Goal: Task Accomplishment & Management: Manage account settings

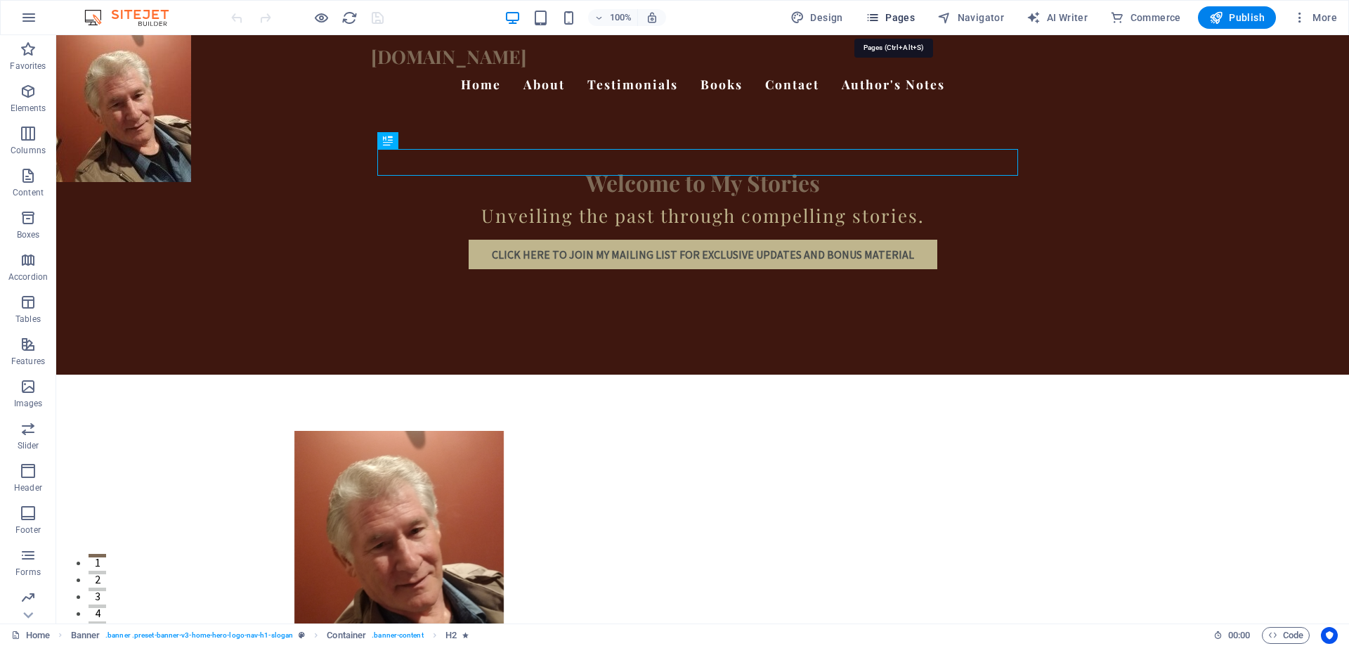
click at [896, 19] on span "Pages" at bounding box center [889, 18] width 49 height 14
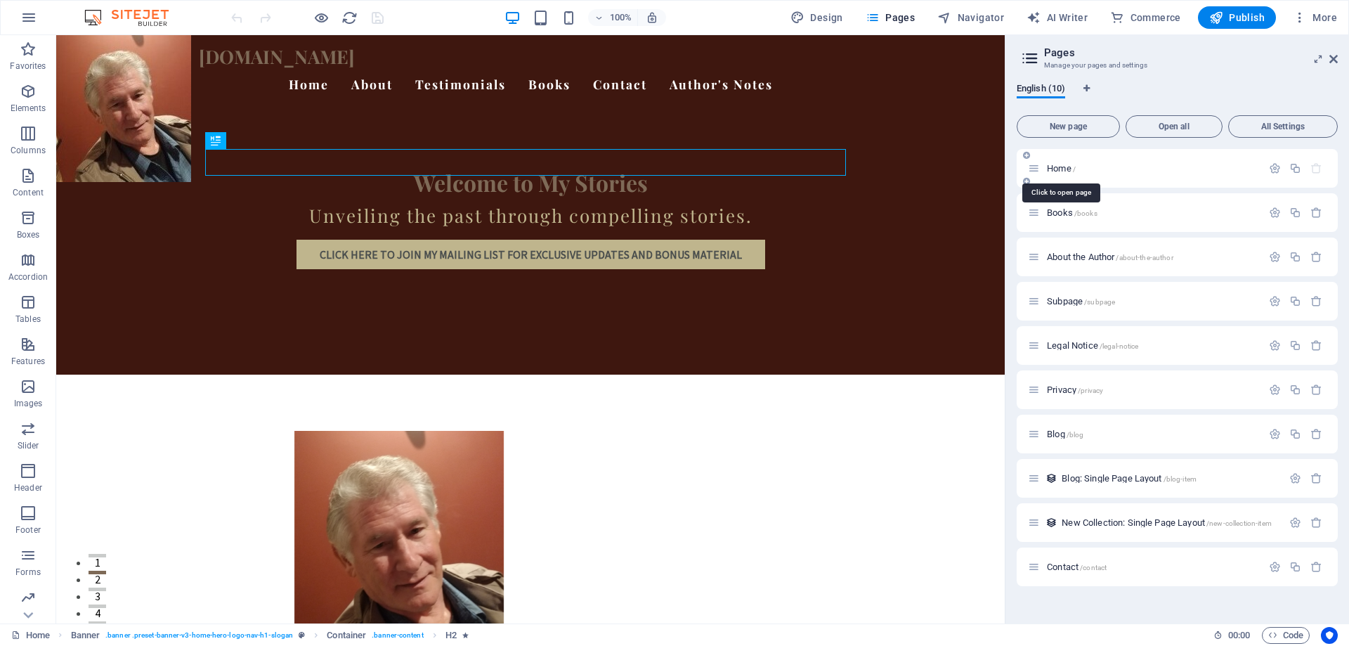
click at [1075, 169] on span "/" at bounding box center [1074, 169] width 3 height 8
click at [1119, 169] on p "Home /" at bounding box center [1152, 168] width 211 height 9
click at [1278, 165] on icon "button" at bounding box center [1275, 168] width 12 height 12
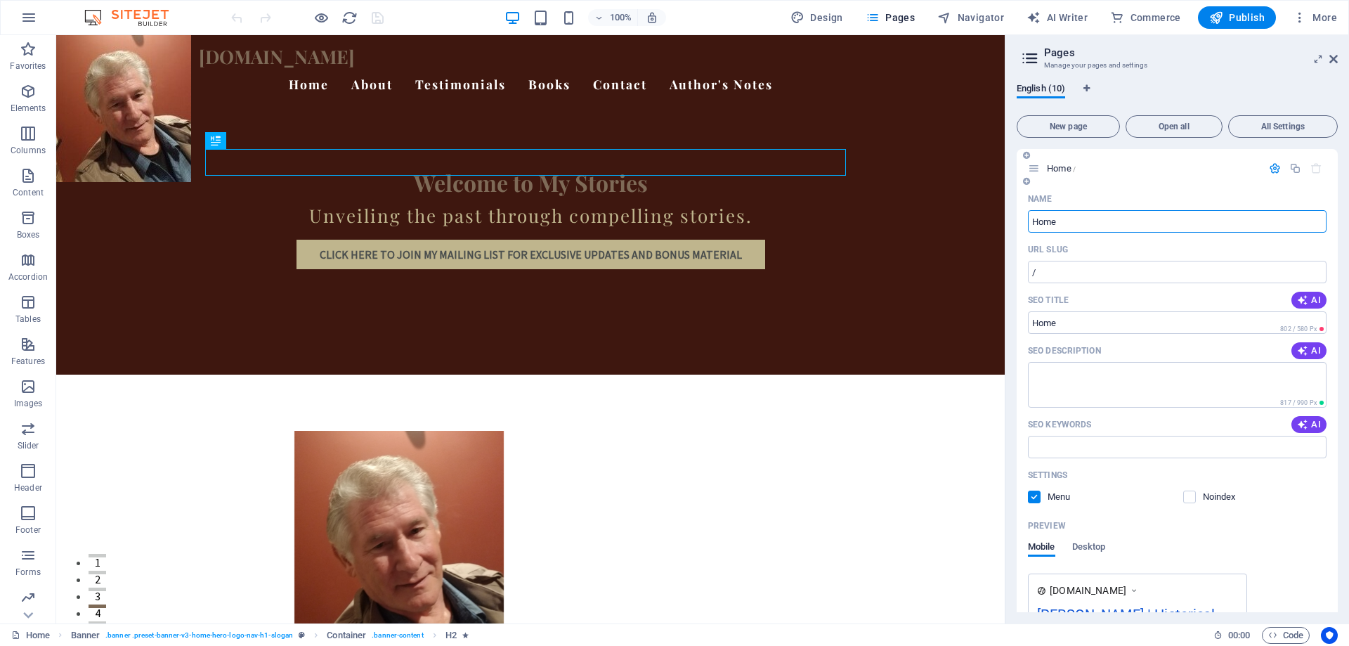
click at [1318, 300] on button "AI" at bounding box center [1308, 300] width 35 height 17
type input "Historical Tales by [PERSON_NAME]"
click at [1308, 354] on span "AI" at bounding box center [1309, 350] width 24 height 11
type textarea "Discover award-winning historical fiction by [PERSON_NAME], where captivating s…"
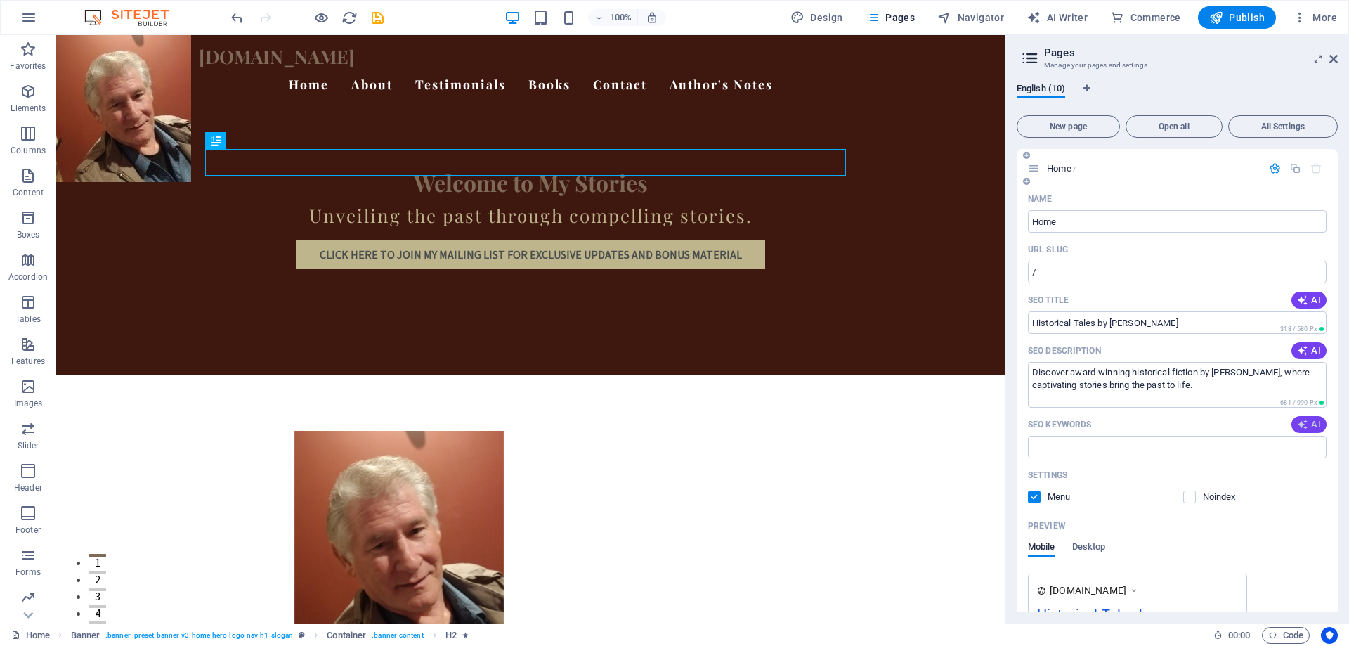
click at [1315, 427] on span "AI" at bounding box center [1309, 424] width 24 height 11
type input "historical fiction, compelling stories, award-winning author, resilience in lit…"
click at [377, 20] on icon "save" at bounding box center [377, 18] width 16 height 16
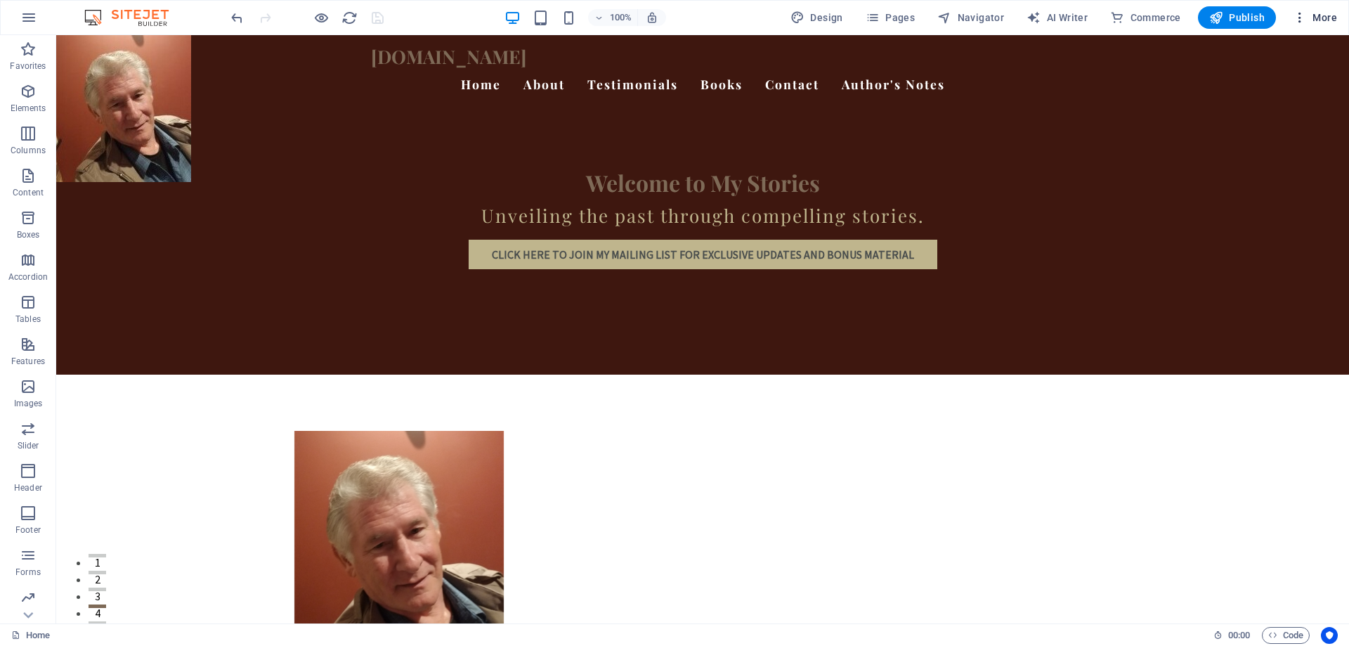
click at [1305, 13] on icon "button" at bounding box center [1300, 18] width 14 height 14
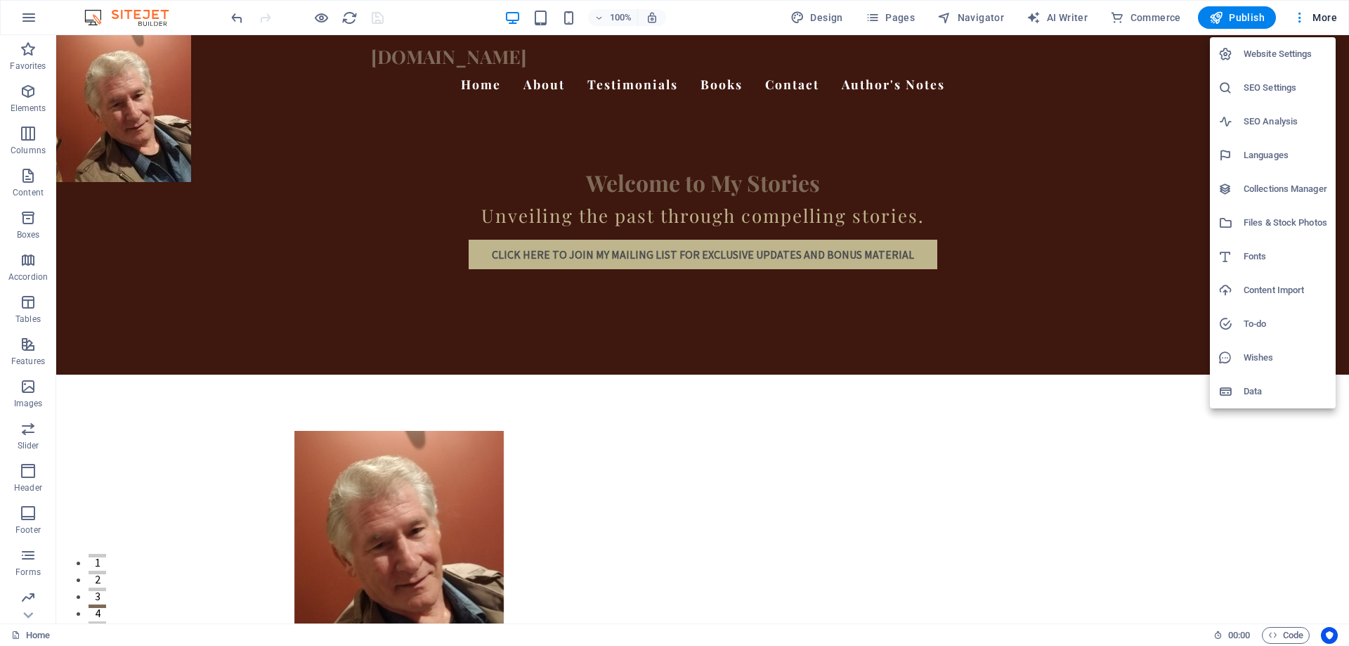
click at [1288, 54] on h6 "Website Settings" at bounding box center [1285, 54] width 84 height 17
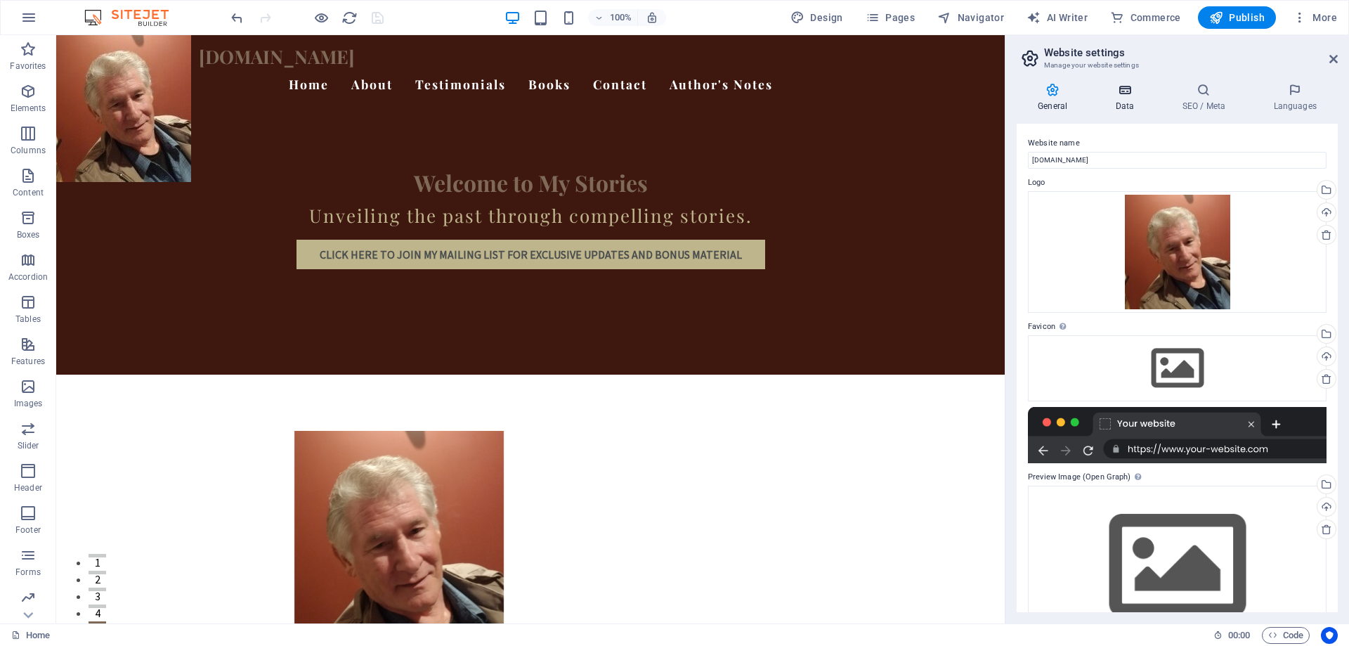
click at [1120, 99] on h4 "Data" at bounding box center [1127, 98] width 67 height 30
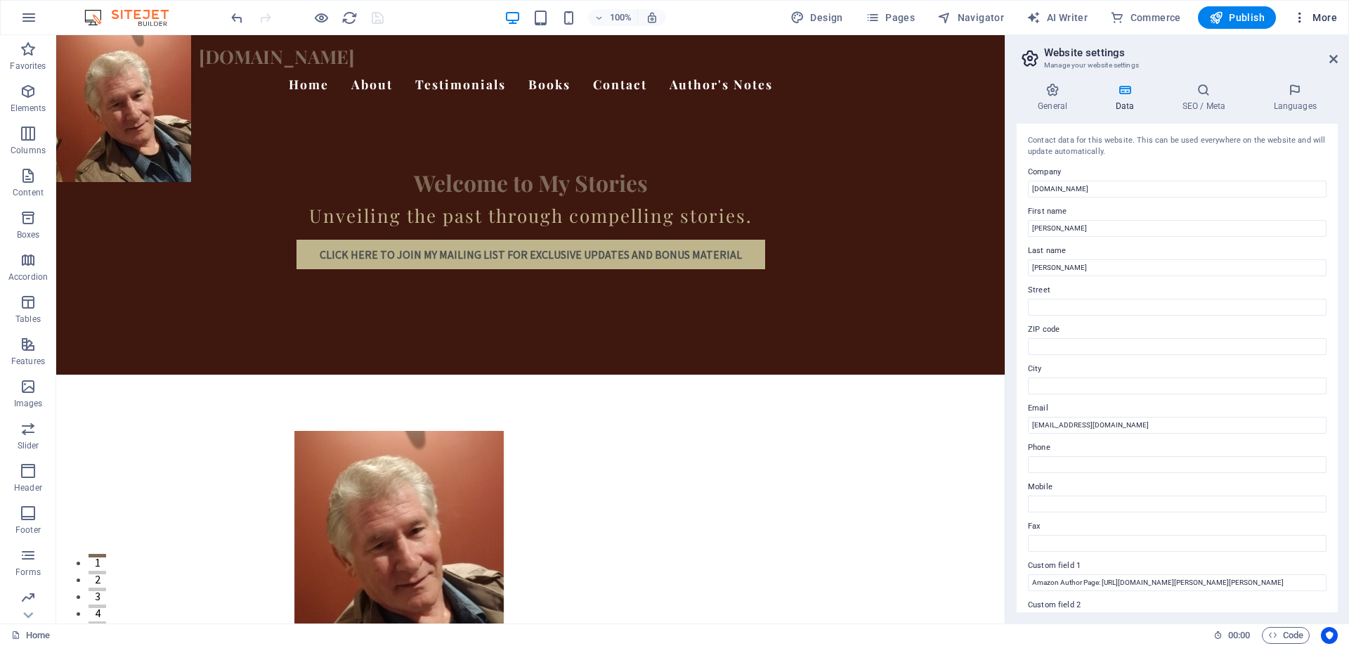
click at [1302, 17] on icon "button" at bounding box center [1300, 18] width 14 height 14
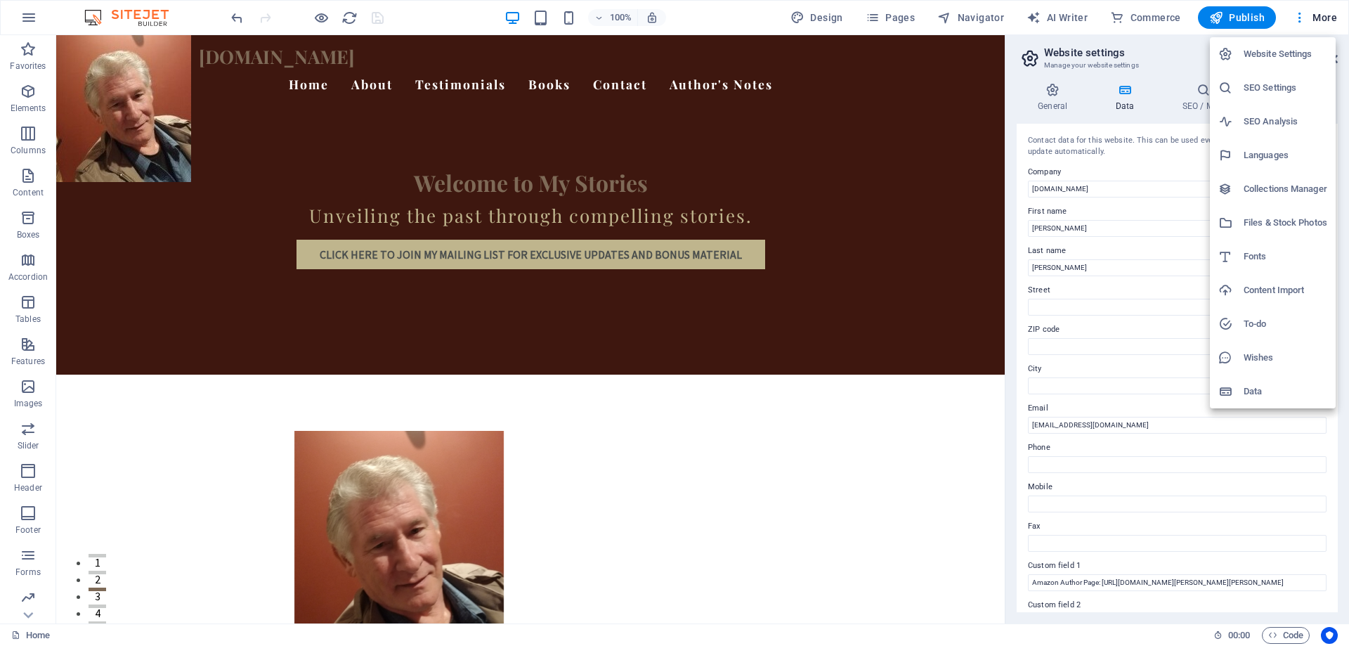
click at [1251, 393] on h6 "Data" at bounding box center [1285, 391] width 84 height 17
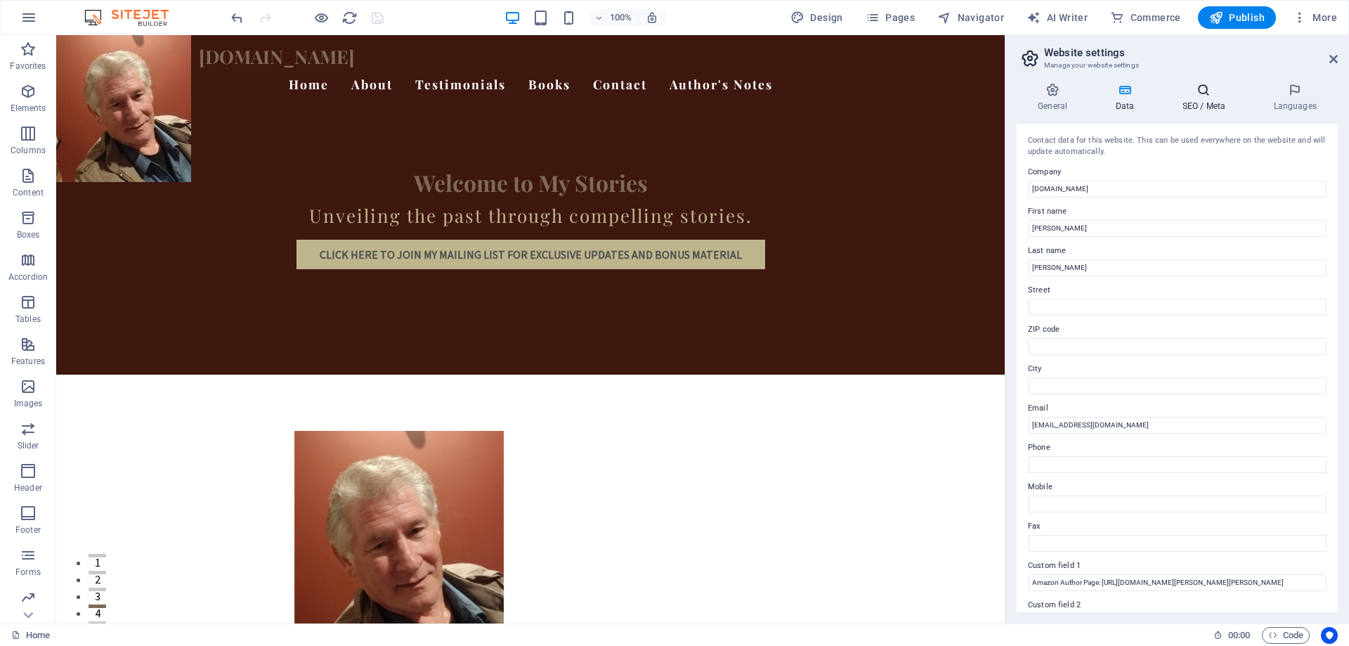
click at [1199, 98] on h4 "SEO / Meta" at bounding box center [1205, 98] width 91 height 30
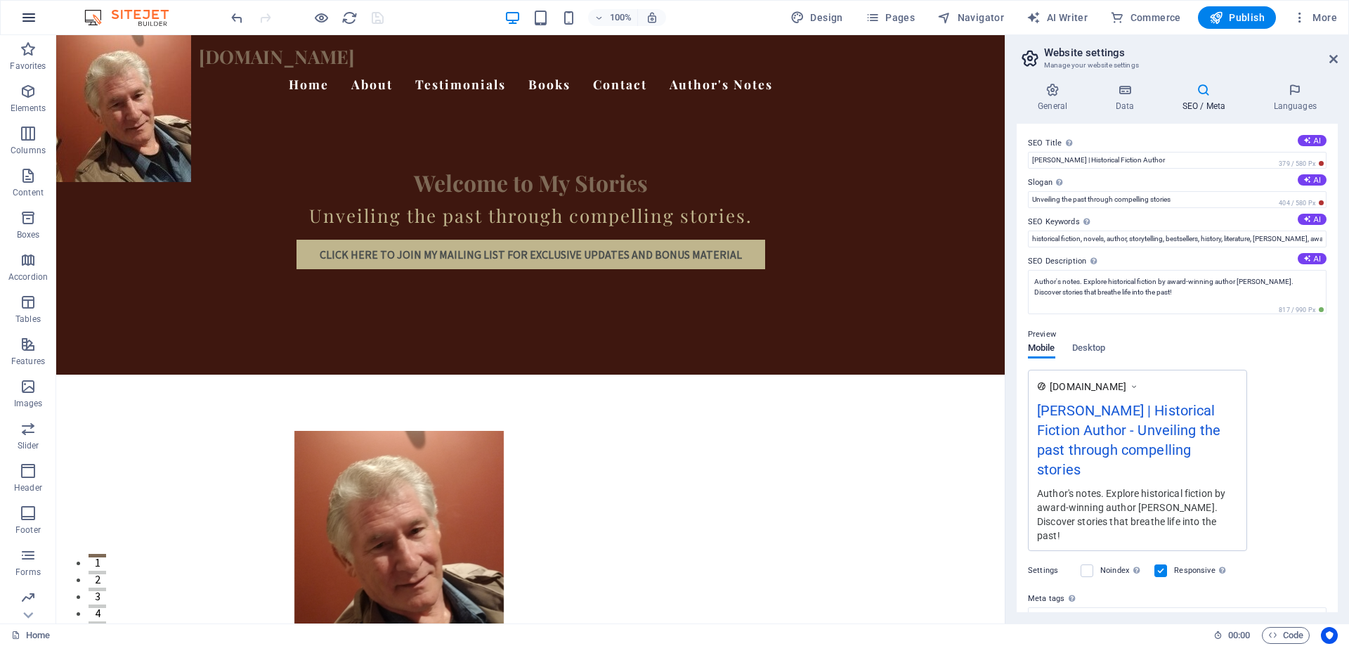
click at [29, 23] on icon "button" at bounding box center [28, 17] width 17 height 17
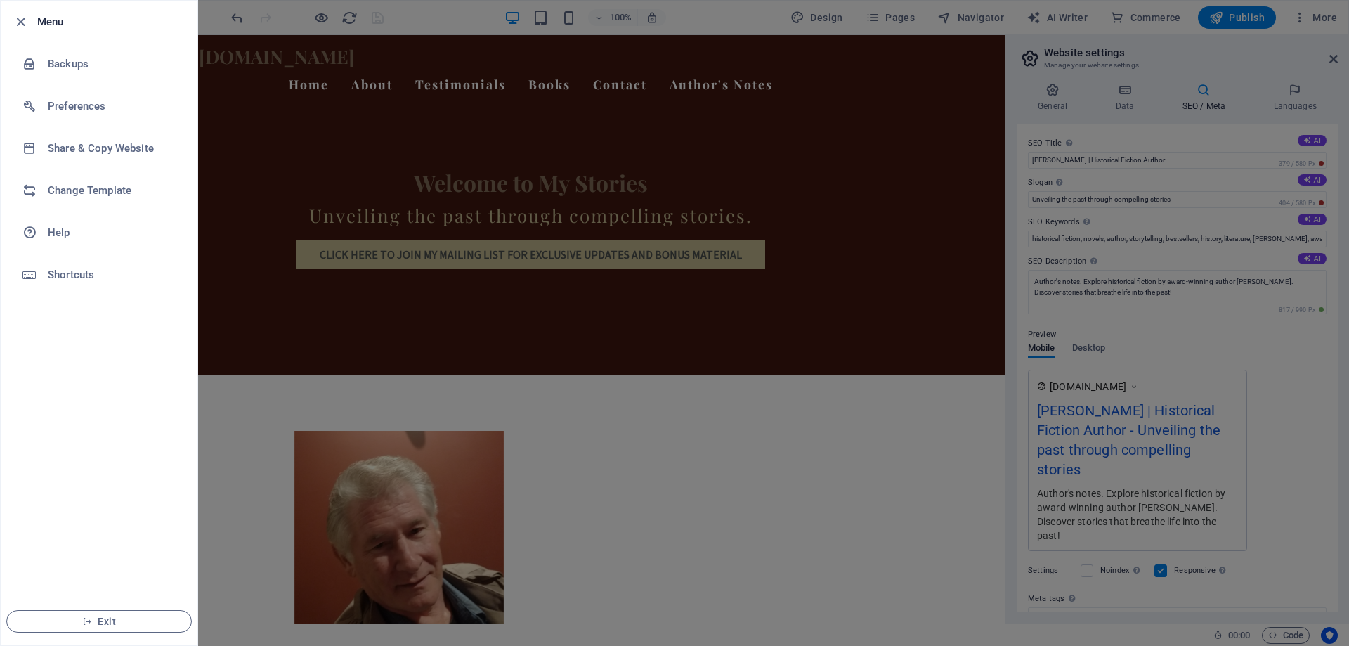
click at [56, 23] on h6 "Menu" at bounding box center [111, 21] width 149 height 17
click at [27, 22] on icon "button" at bounding box center [21, 22] width 16 height 16
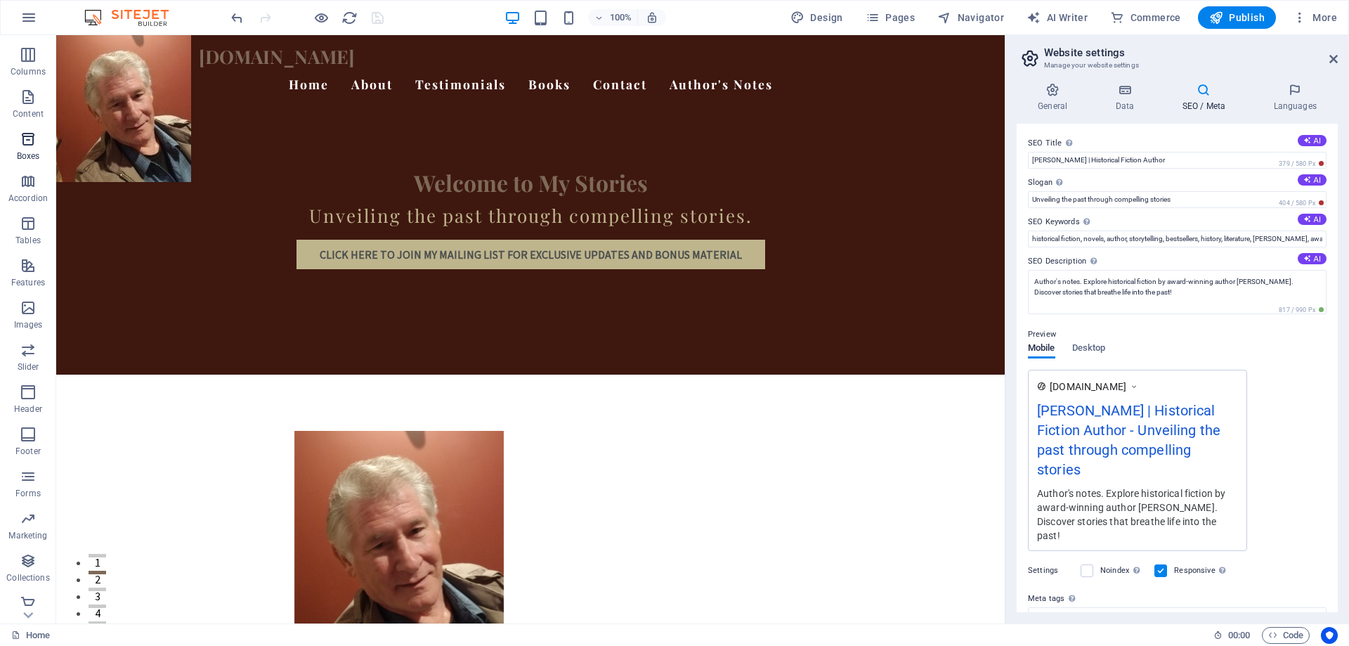
scroll to position [86, 0]
click at [1328, 15] on span "More" at bounding box center [1315, 18] width 44 height 14
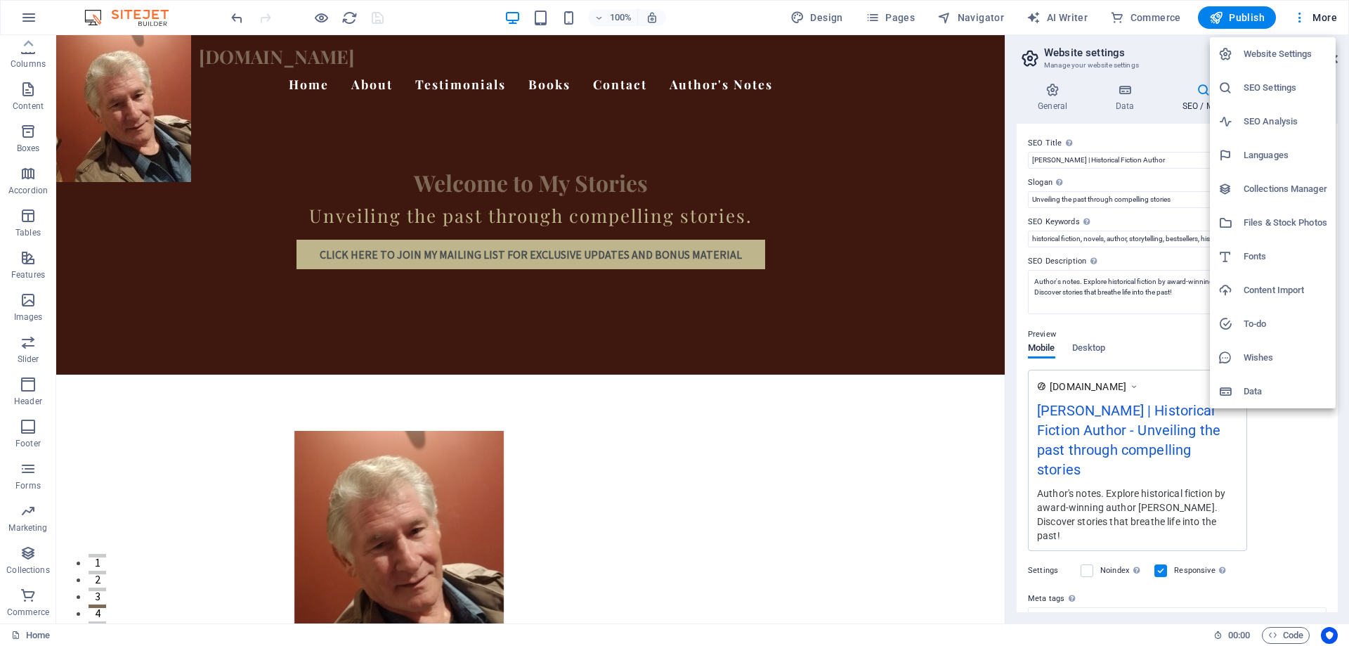
click at [732, 17] on div at bounding box center [674, 323] width 1349 height 646
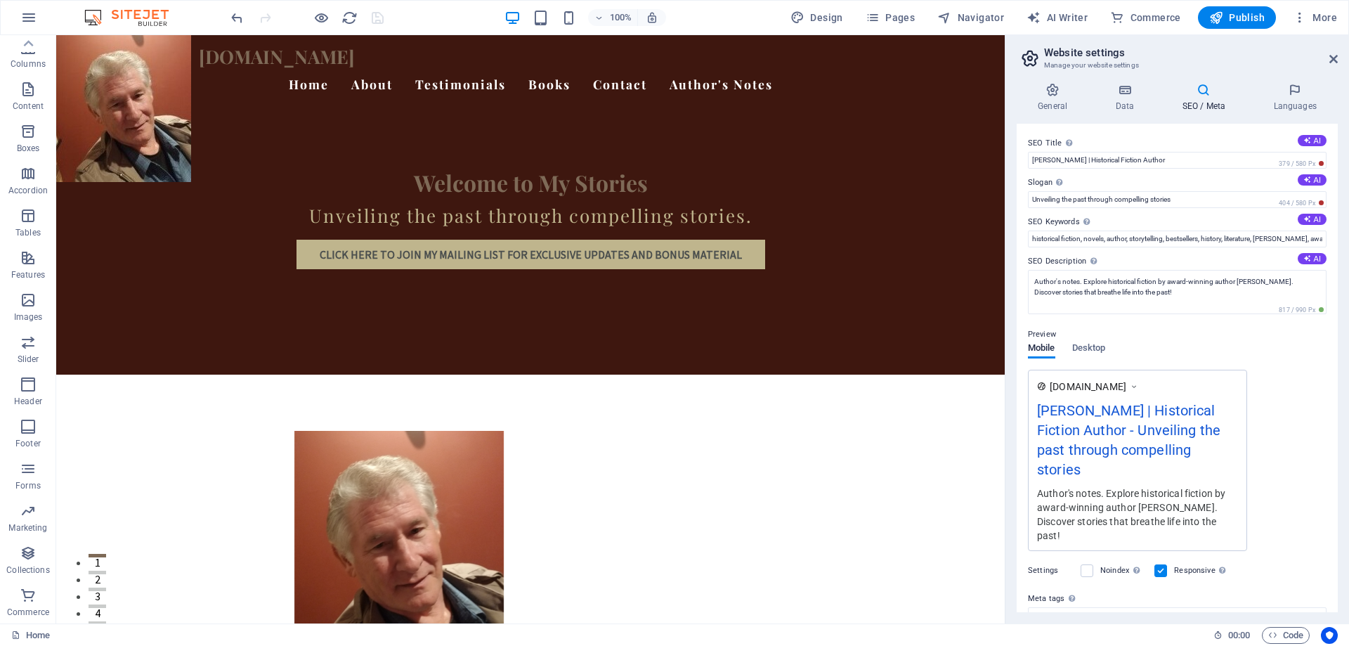
click at [1211, 100] on h4 "SEO / Meta" at bounding box center [1205, 98] width 91 height 30
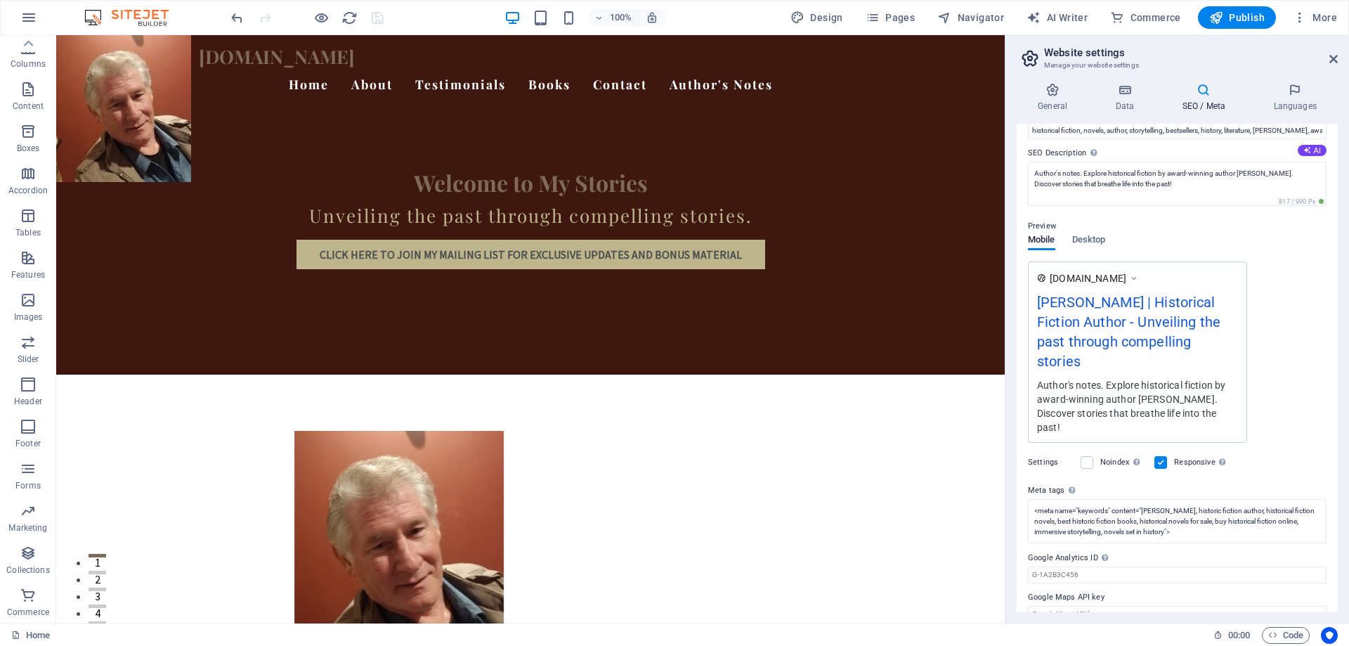
scroll to position [110, 0]
click at [1054, 90] on icon at bounding box center [1052, 90] width 72 height 14
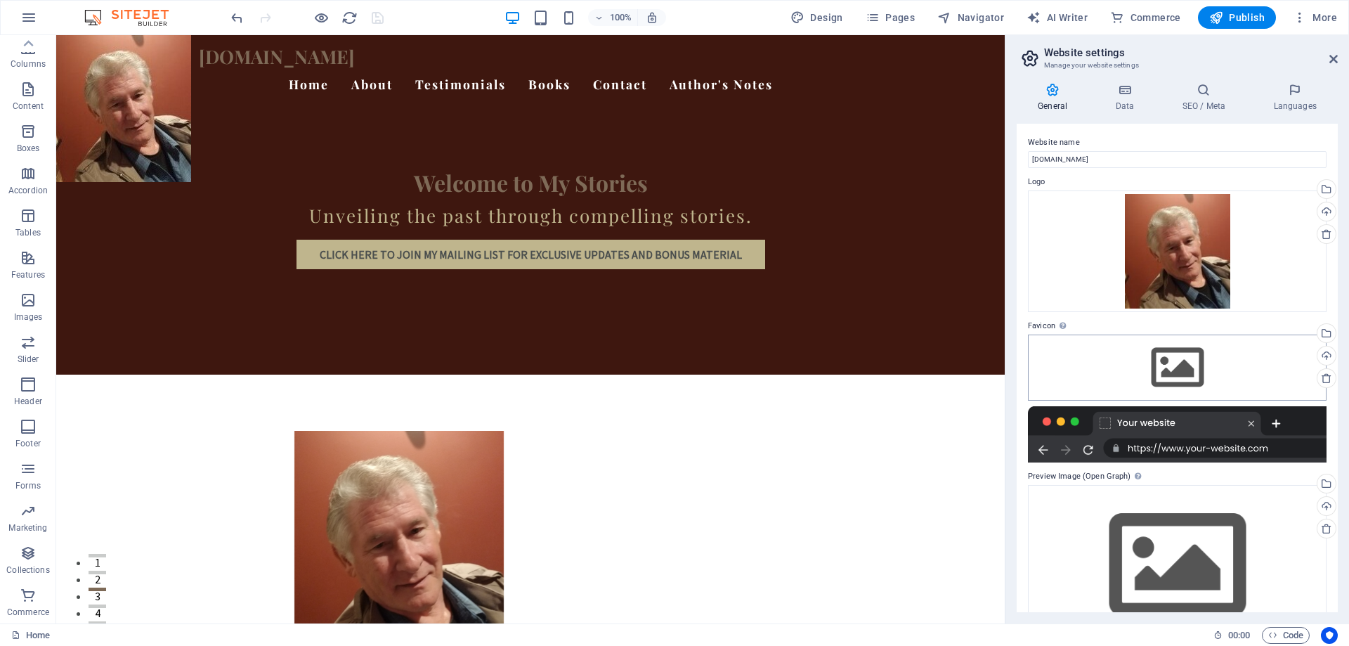
scroll to position [0, 0]
click at [902, 18] on span "Pages" at bounding box center [889, 18] width 49 height 14
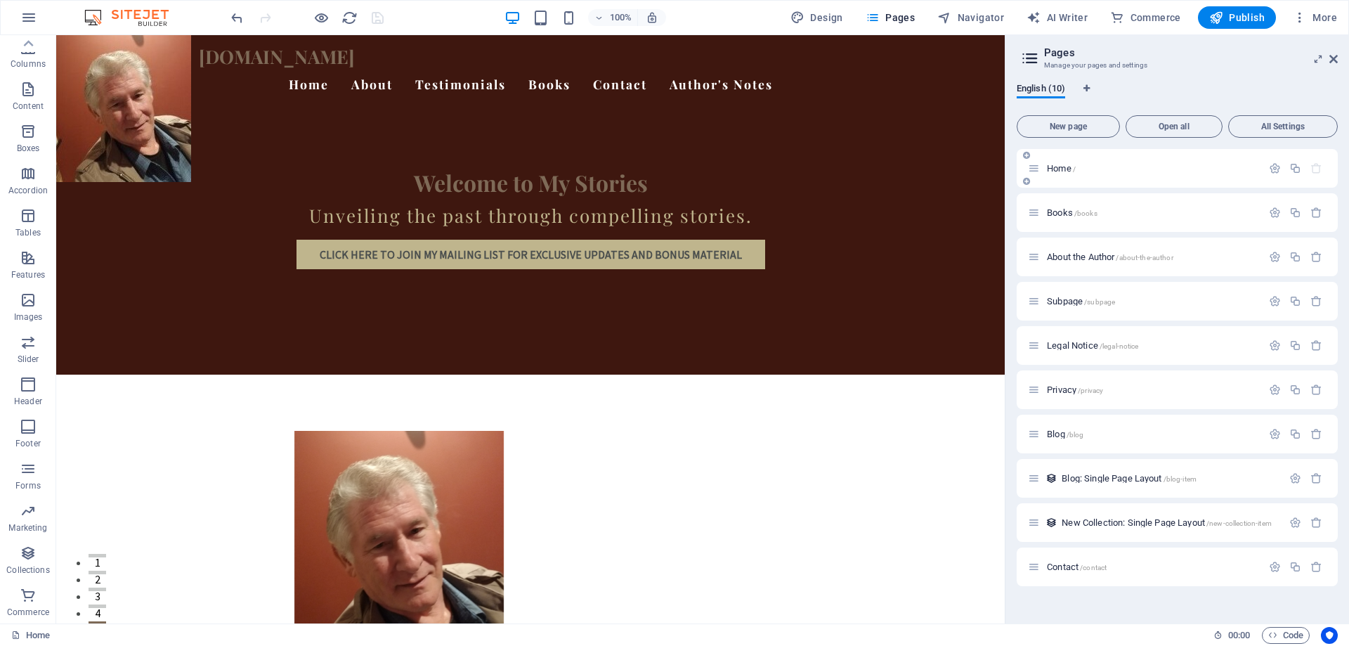
click at [1075, 170] on span "/" at bounding box center [1074, 169] width 3 height 8
click at [1273, 171] on icon "button" at bounding box center [1275, 168] width 12 height 12
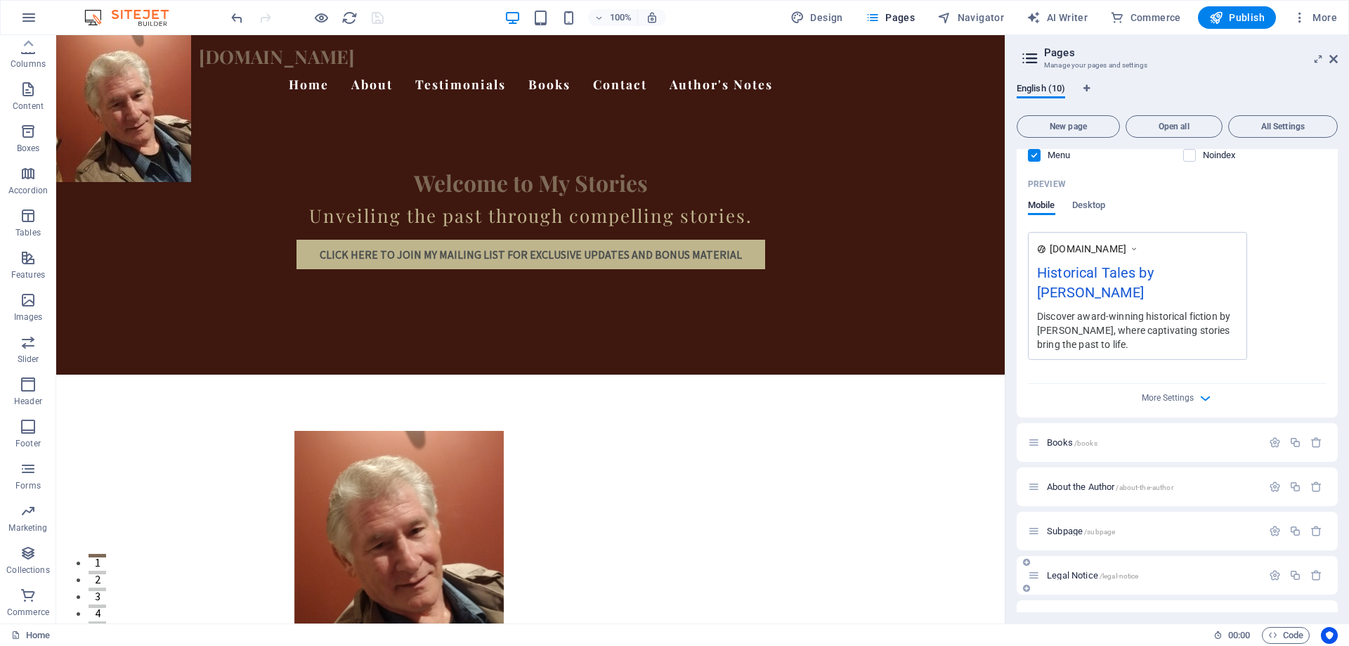
scroll to position [340, 0]
click at [1206, 398] on icon "button" at bounding box center [1205, 399] width 16 height 16
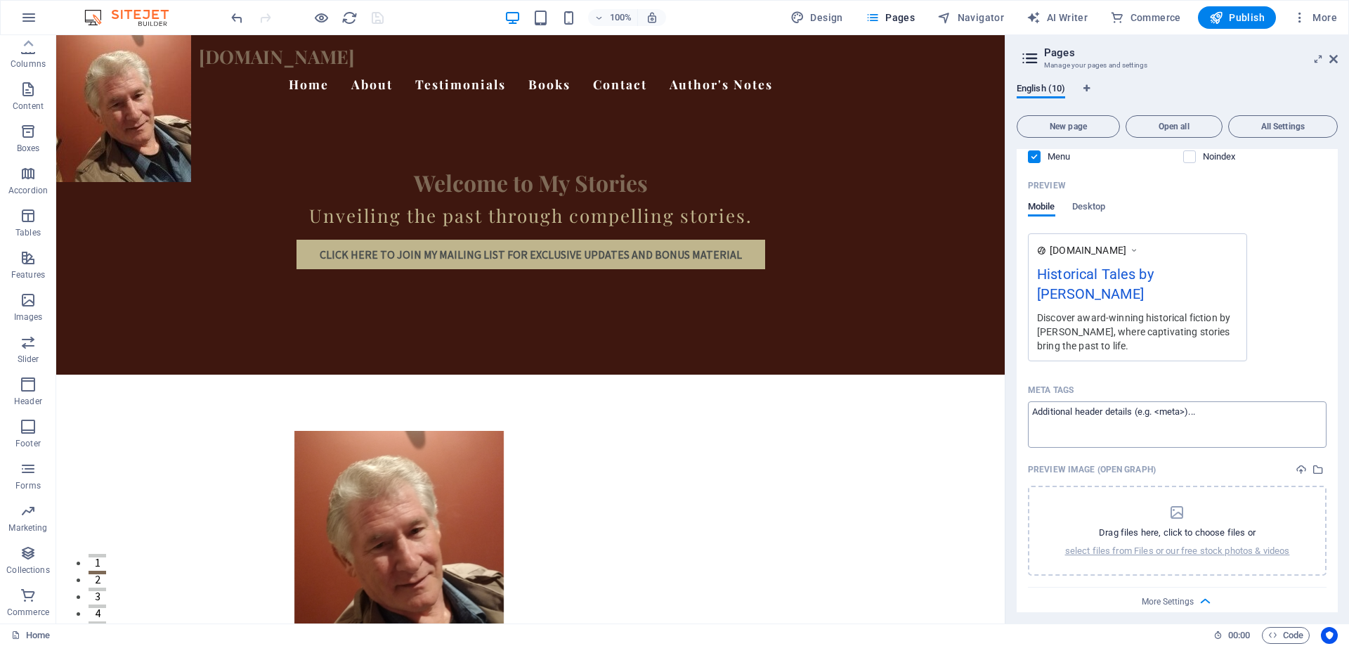
click at [1219, 415] on textarea "Meta tags ​" at bounding box center [1177, 424] width 299 height 46
paste textarea "<meta name="google-site-verification" content="jZtzrYIl5CE8hDzbAPtrnOt6DxjvkPIW…"
click at [377, 15] on body "[DOMAIN_NAME] Home Favorites Elements Columns Content Boxes Accordion Tables Fe…" at bounding box center [674, 323] width 1349 height 646
type textarea "<meta name="google-site-verification" content="jZtzrYIl5CE8hDzbAPtrnOt6DxjvkPIW…"
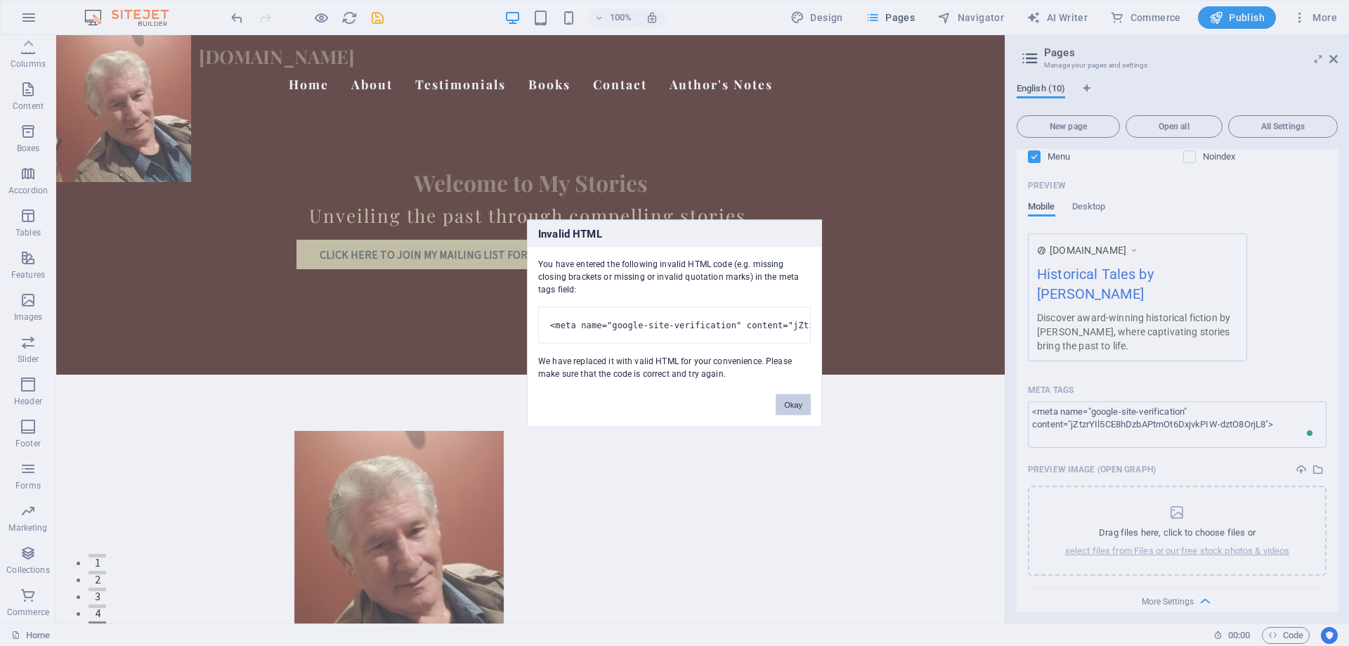
click at [787, 412] on button "Okay" at bounding box center [793, 403] width 35 height 21
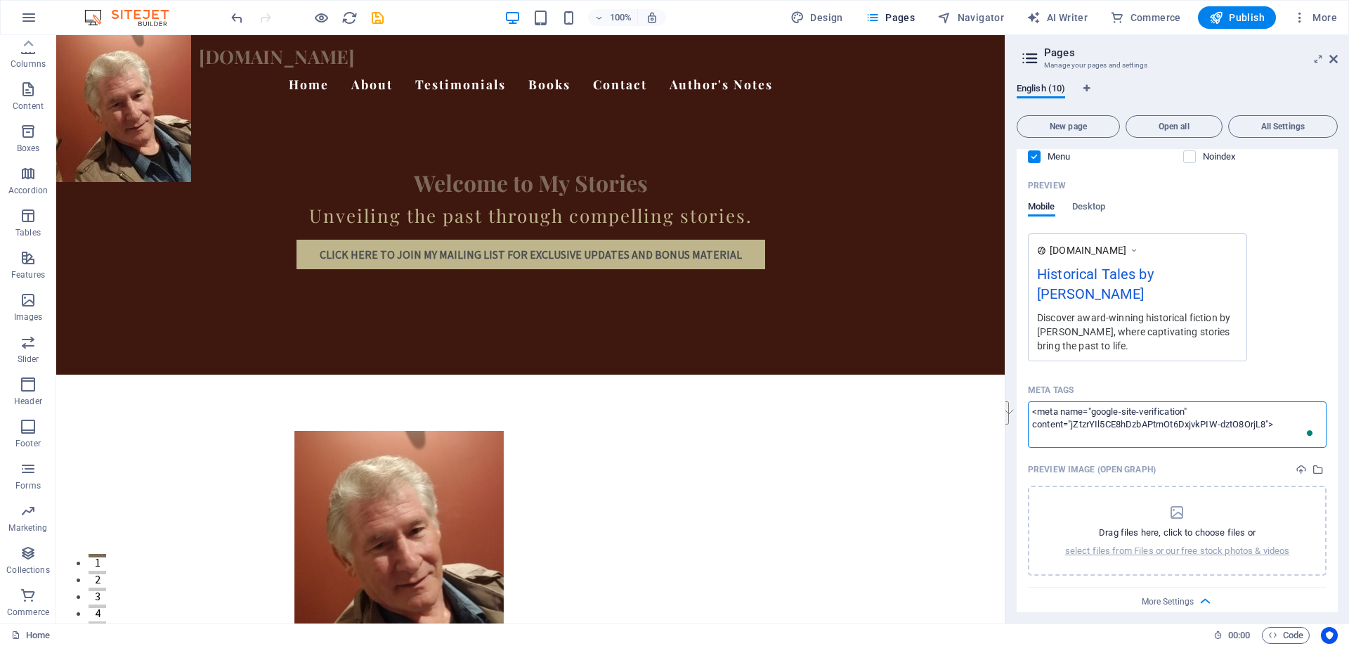
click at [1217, 412] on textarea "<meta name="google-site-verification" content="jZtzrYIl5CE8hDzbAPtrnOt6DxjvkPIW…" at bounding box center [1177, 424] width 299 height 46
click at [379, 14] on icon "save" at bounding box center [377, 18] width 16 height 16
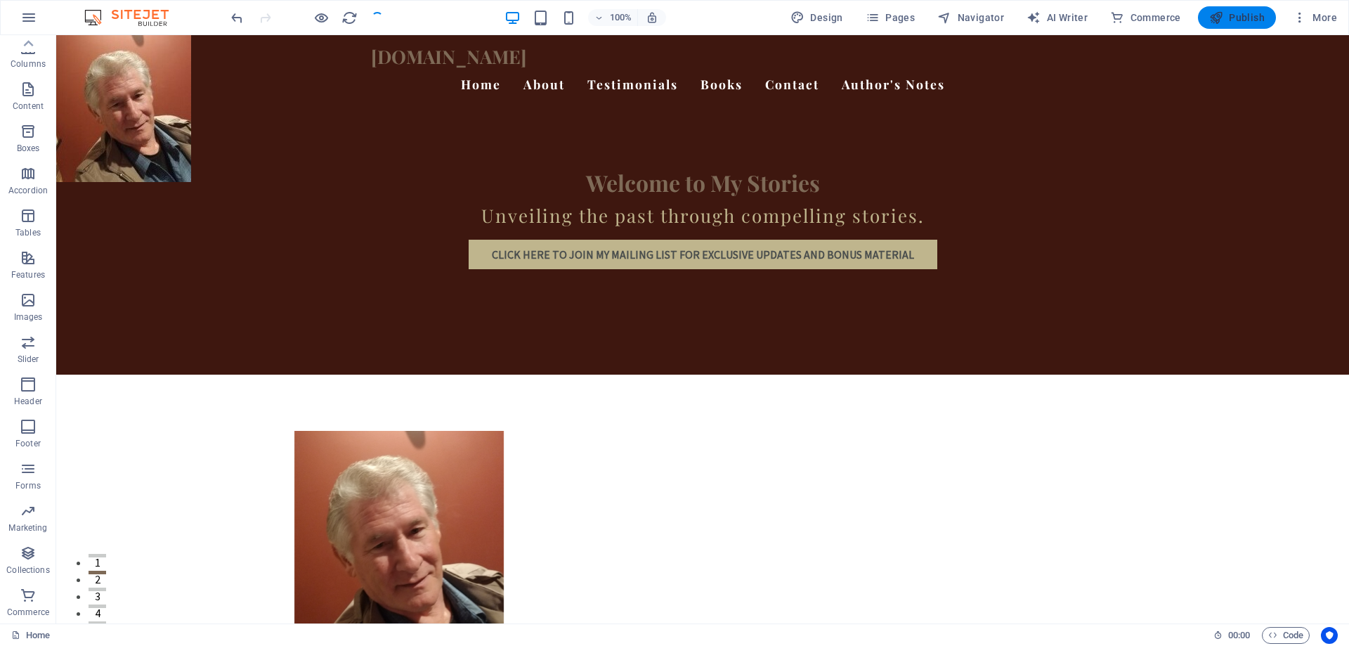
click at [1250, 18] on span "Publish" at bounding box center [1236, 18] width 55 height 14
click at [1216, 18] on icon "button" at bounding box center [1216, 18] width 14 height 14
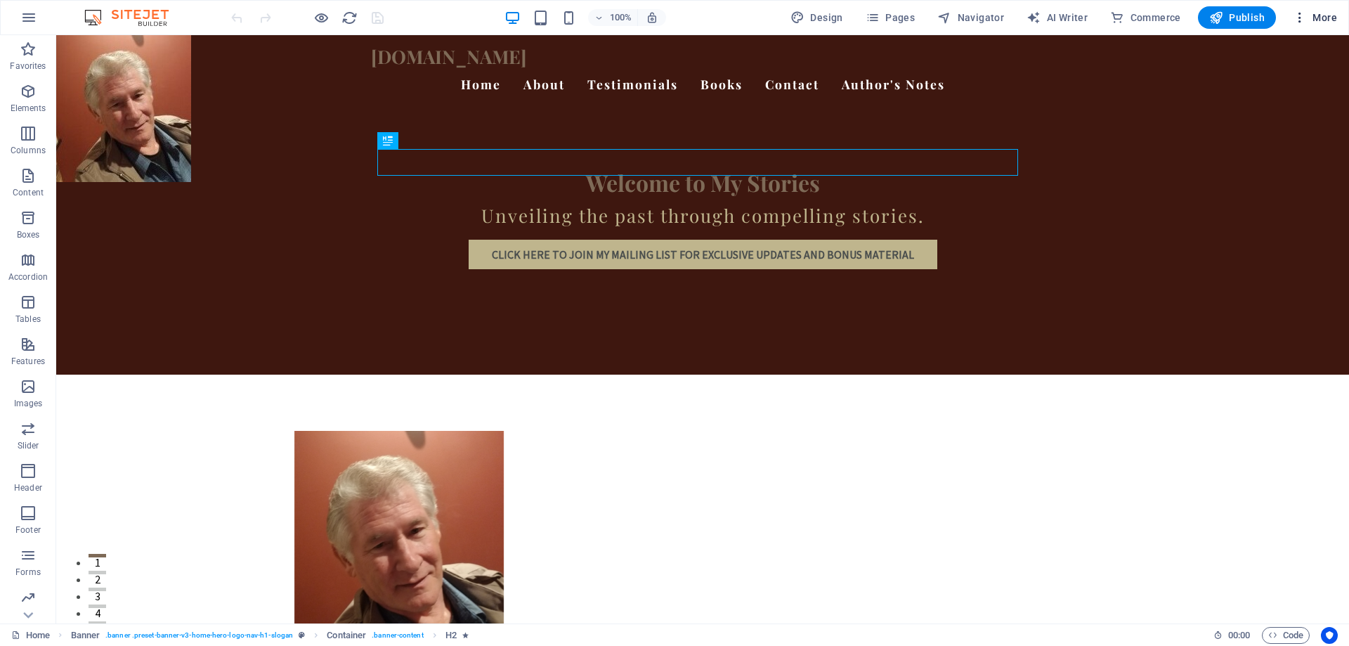
click at [1310, 19] on span "More" at bounding box center [1315, 18] width 44 height 14
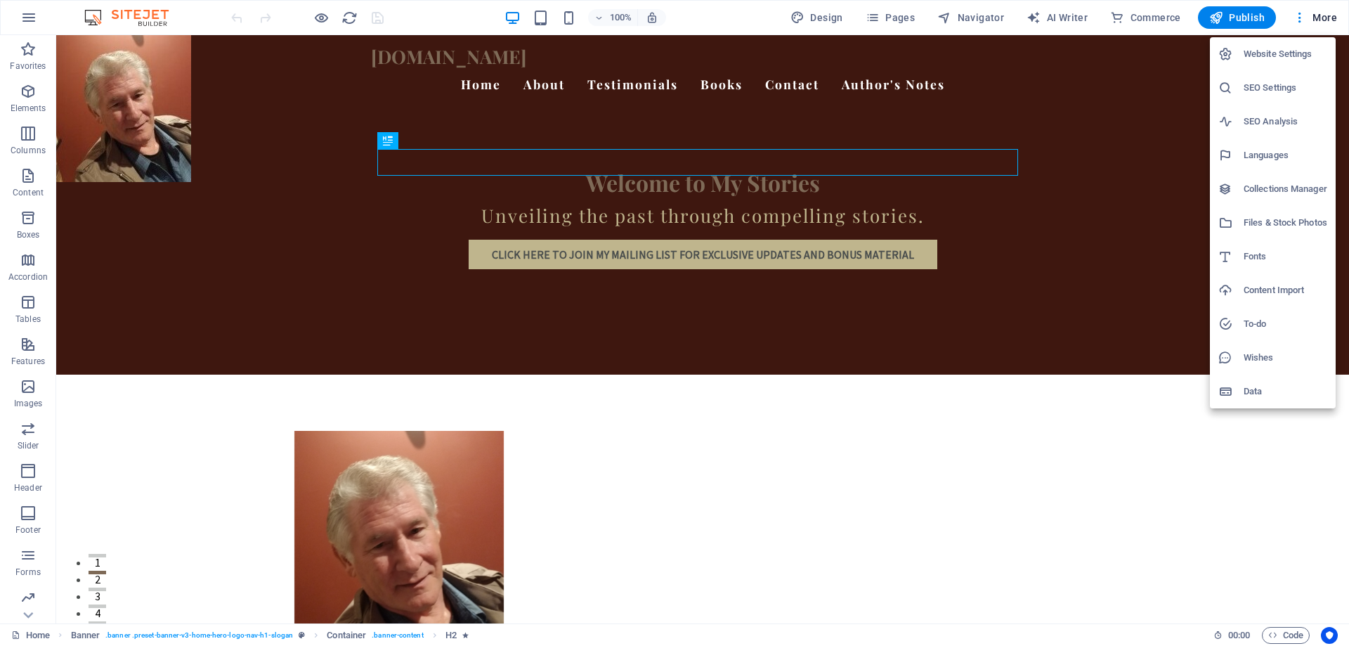
click at [1258, 51] on h6 "Website Settings" at bounding box center [1285, 54] width 84 height 17
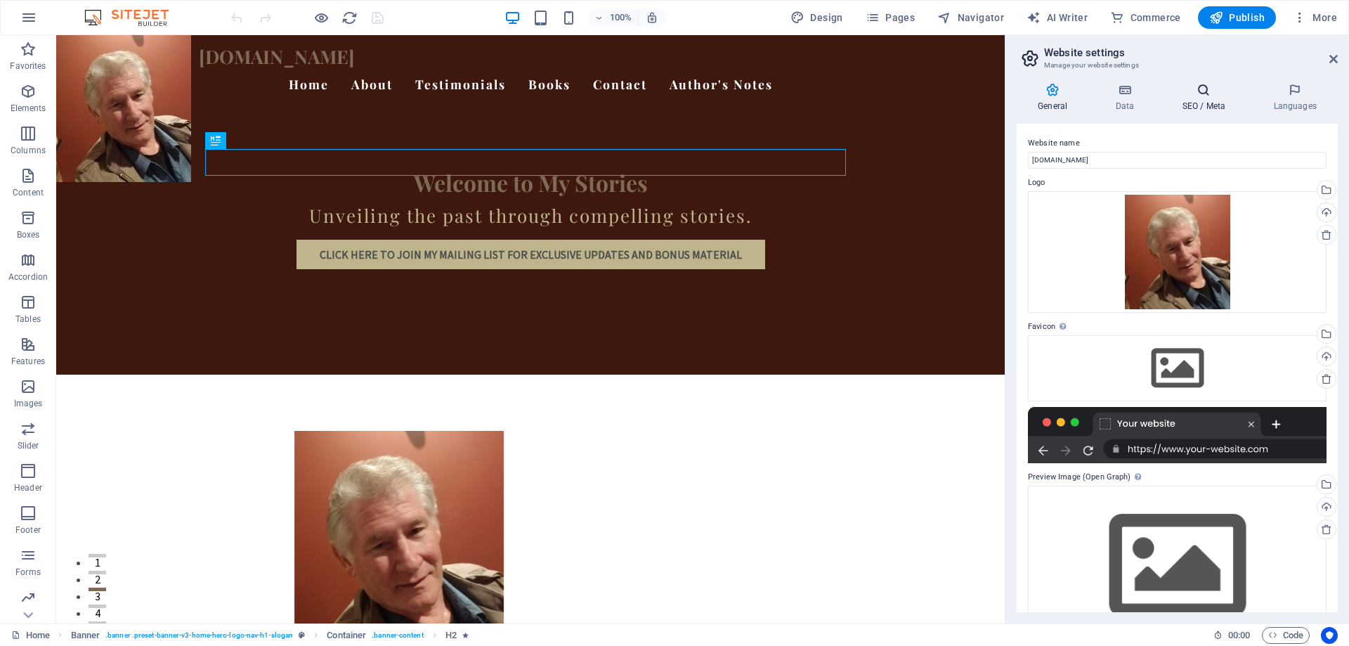
click at [1215, 92] on icon at bounding box center [1203, 90] width 86 height 14
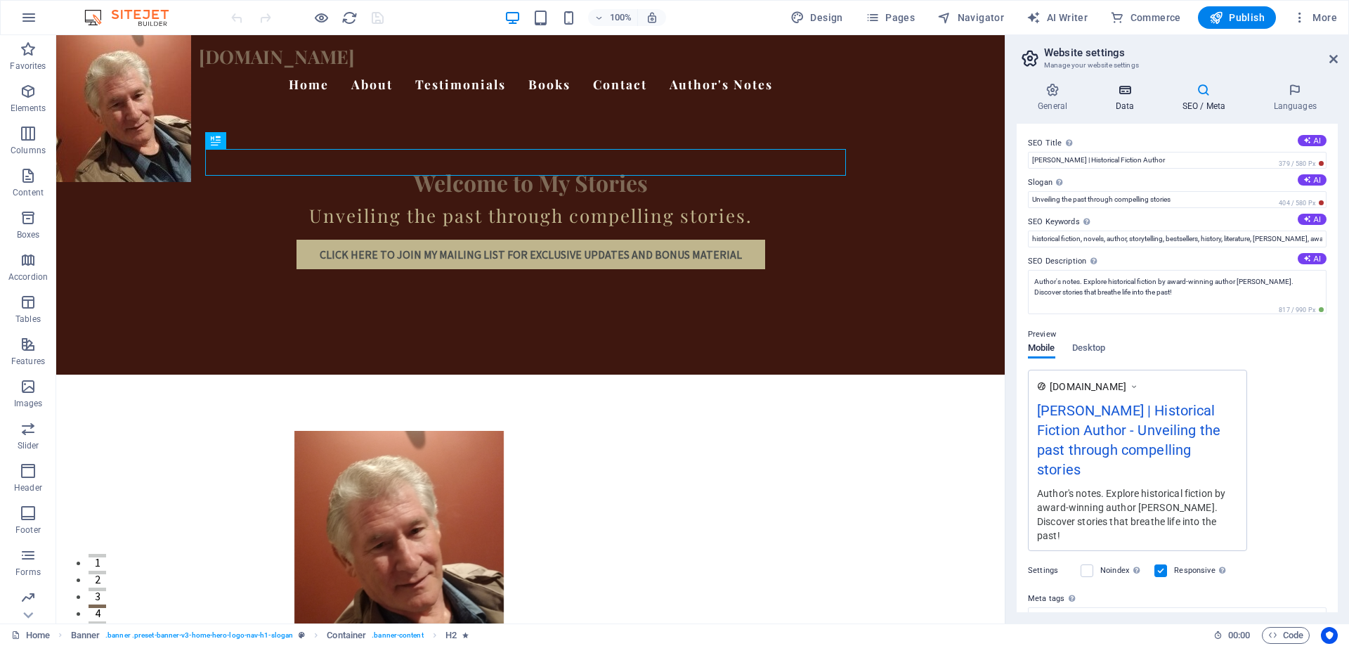
click at [1126, 89] on icon at bounding box center [1124, 90] width 61 height 14
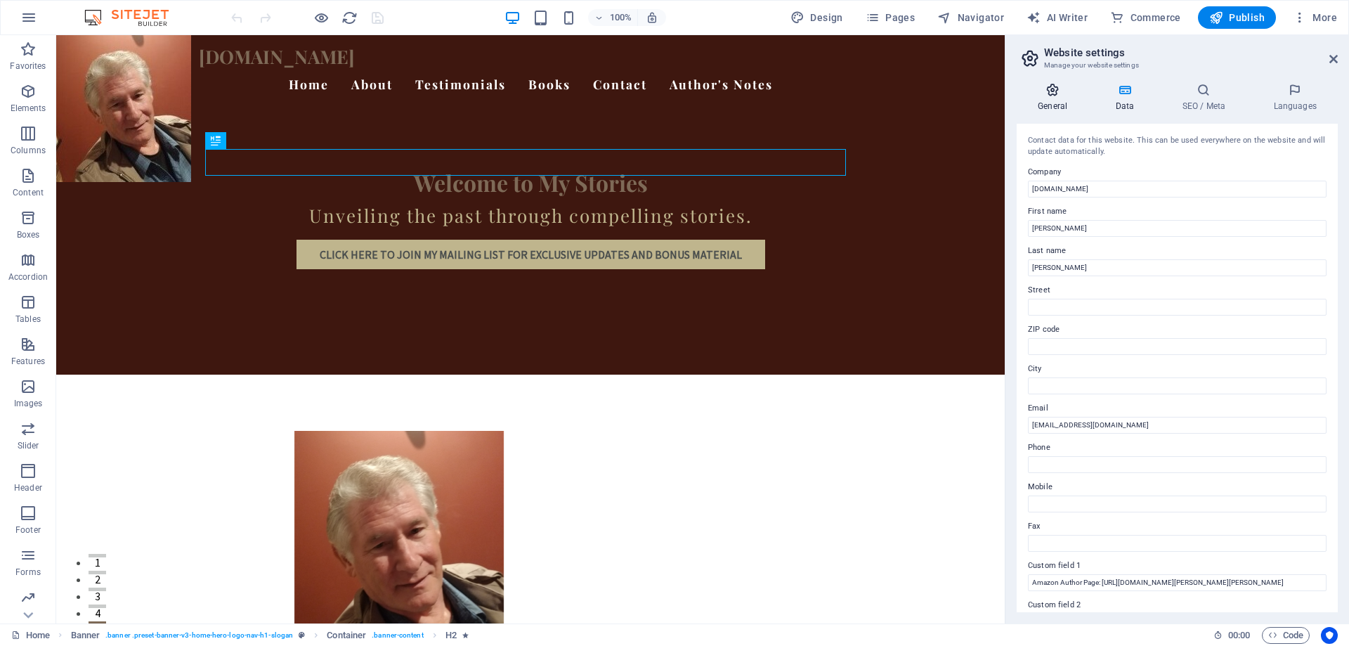
click at [1058, 91] on icon at bounding box center [1052, 90] width 72 height 14
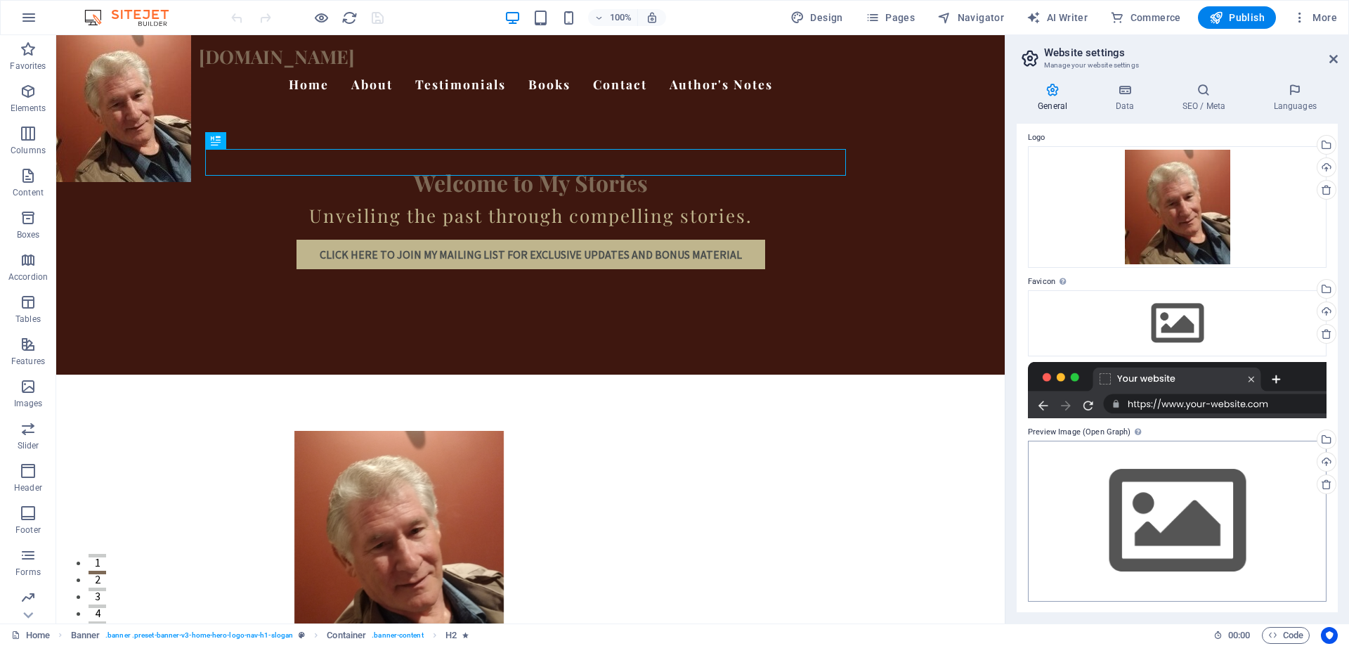
scroll to position [46, 0]
click at [1127, 91] on icon at bounding box center [1124, 90] width 61 height 14
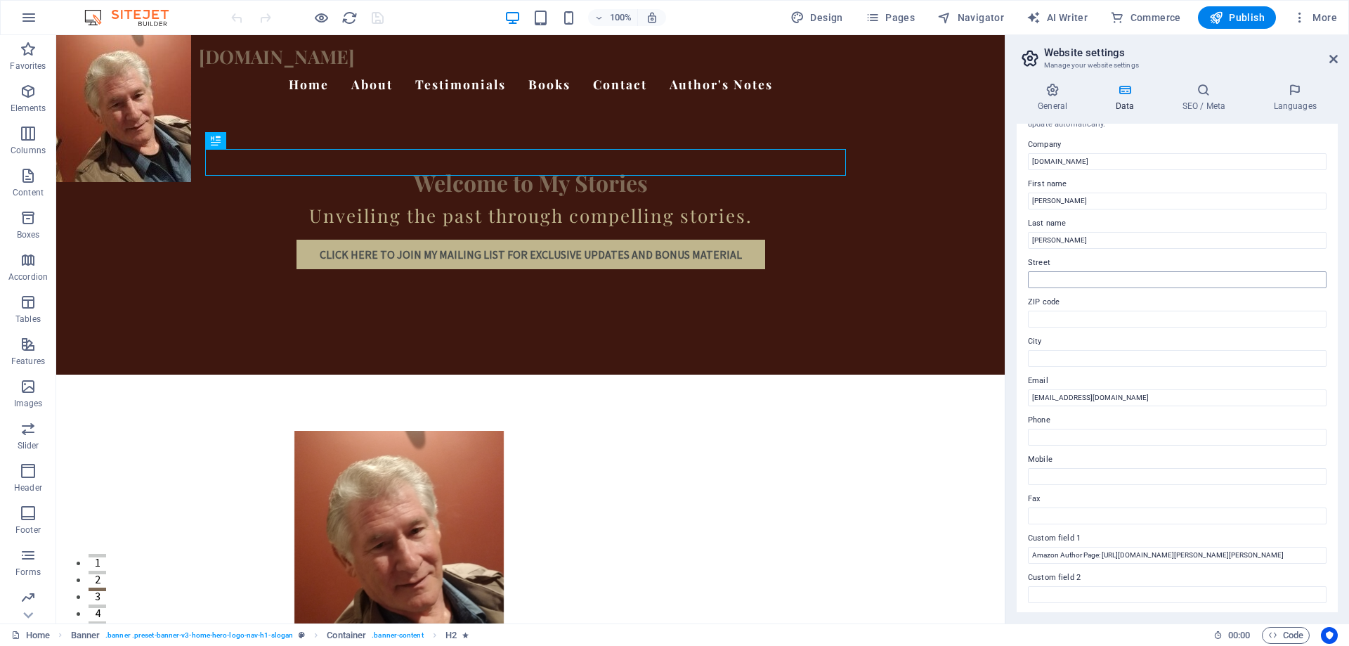
scroll to position [0, 0]
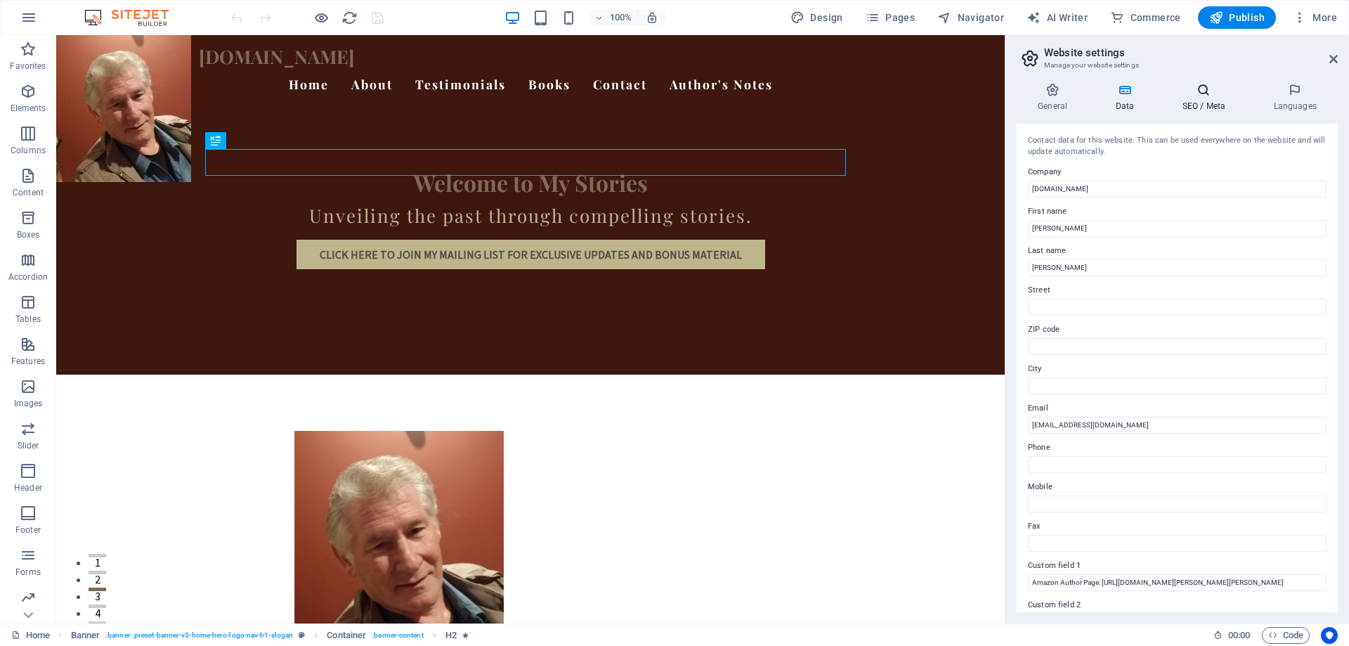
click at [1206, 95] on icon at bounding box center [1203, 90] width 86 height 14
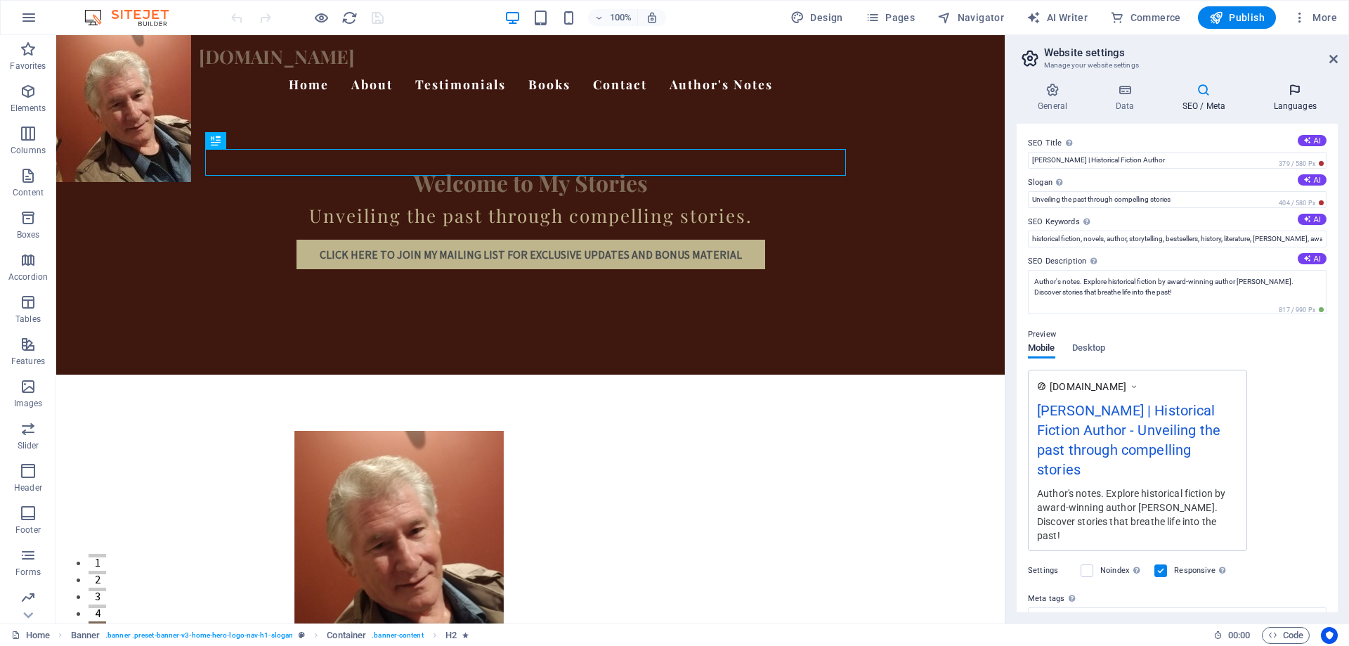
click at [1304, 85] on icon at bounding box center [1295, 90] width 86 height 14
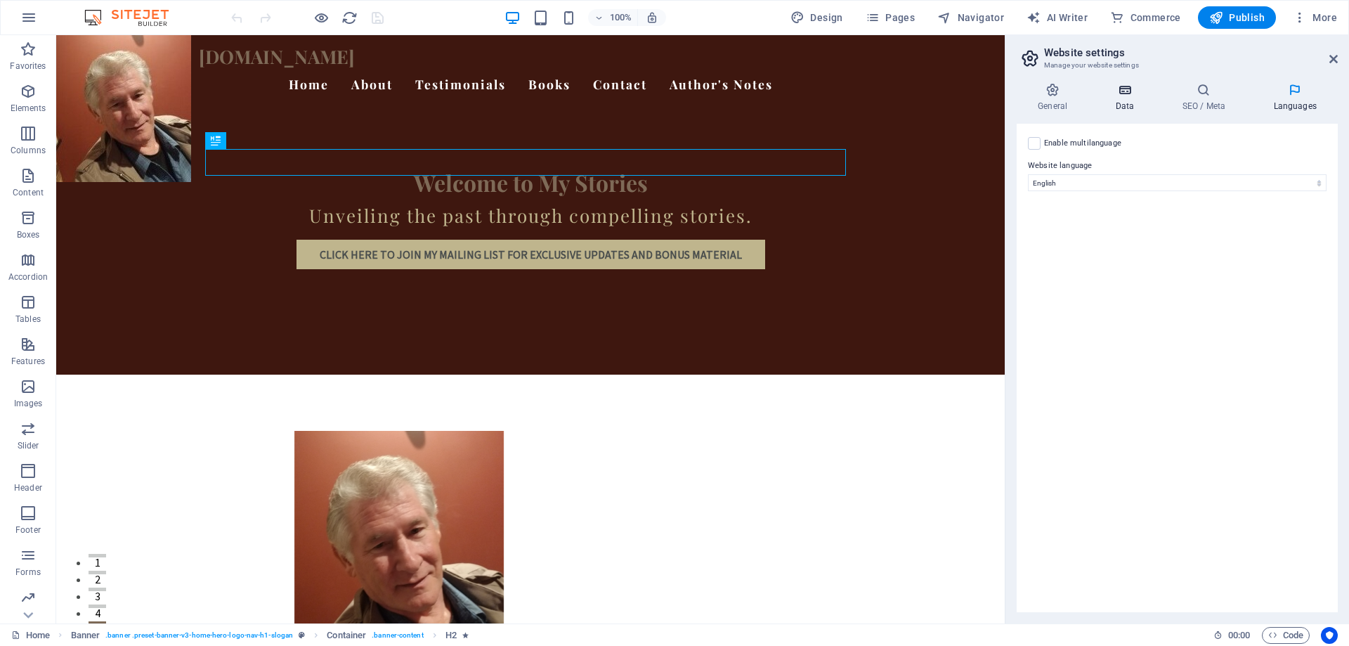
click at [1139, 96] on icon at bounding box center [1124, 90] width 61 height 14
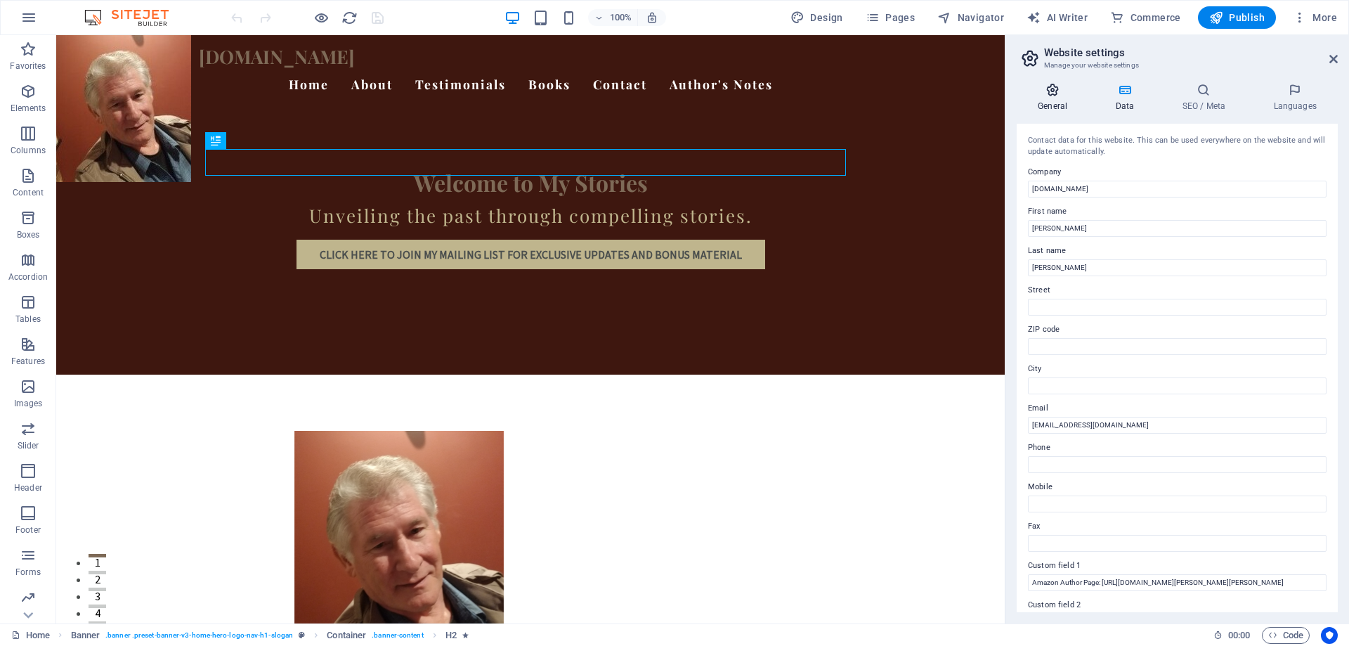
click at [1049, 91] on icon at bounding box center [1052, 90] width 72 height 14
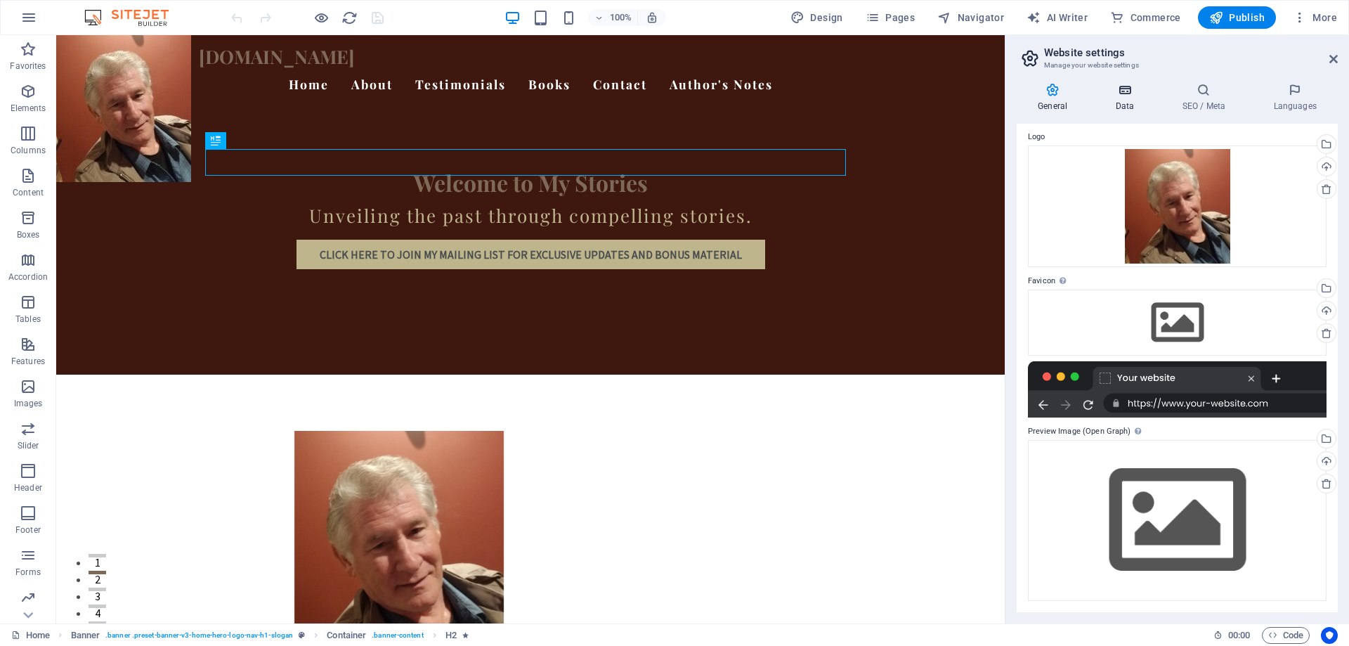
click at [1130, 87] on icon at bounding box center [1124, 90] width 61 height 14
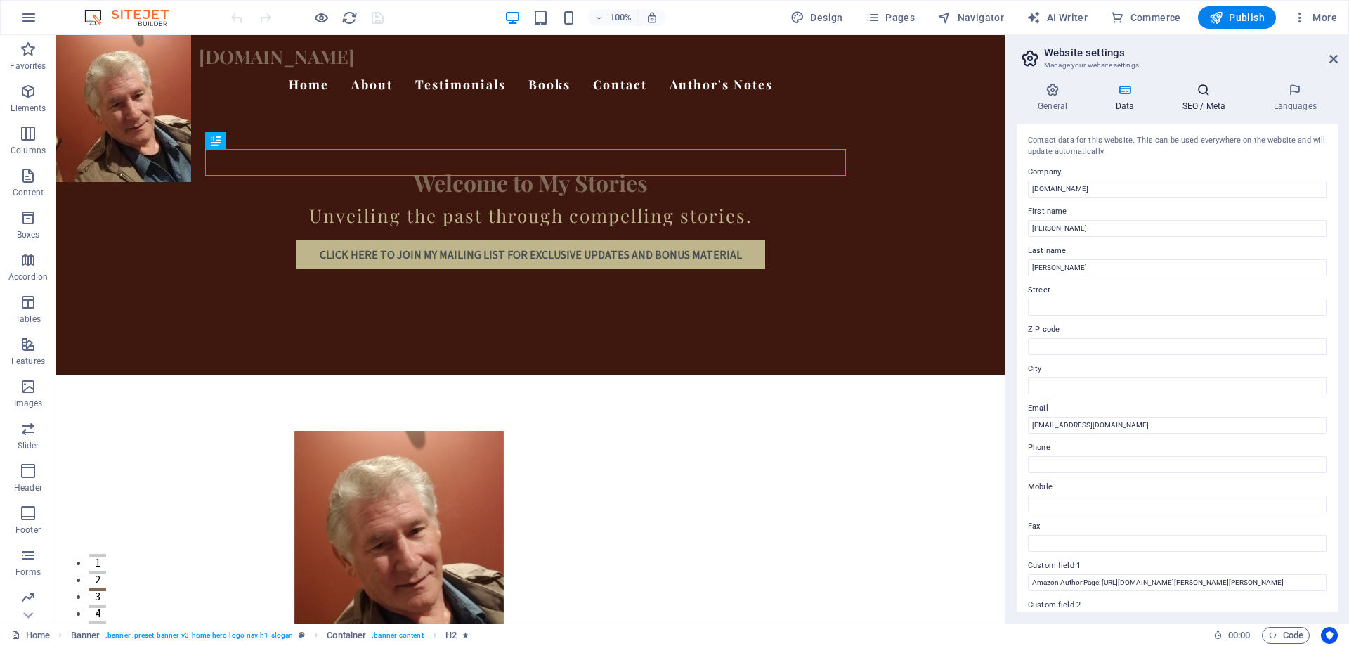
click at [1204, 100] on h4 "SEO / Meta" at bounding box center [1205, 98] width 91 height 30
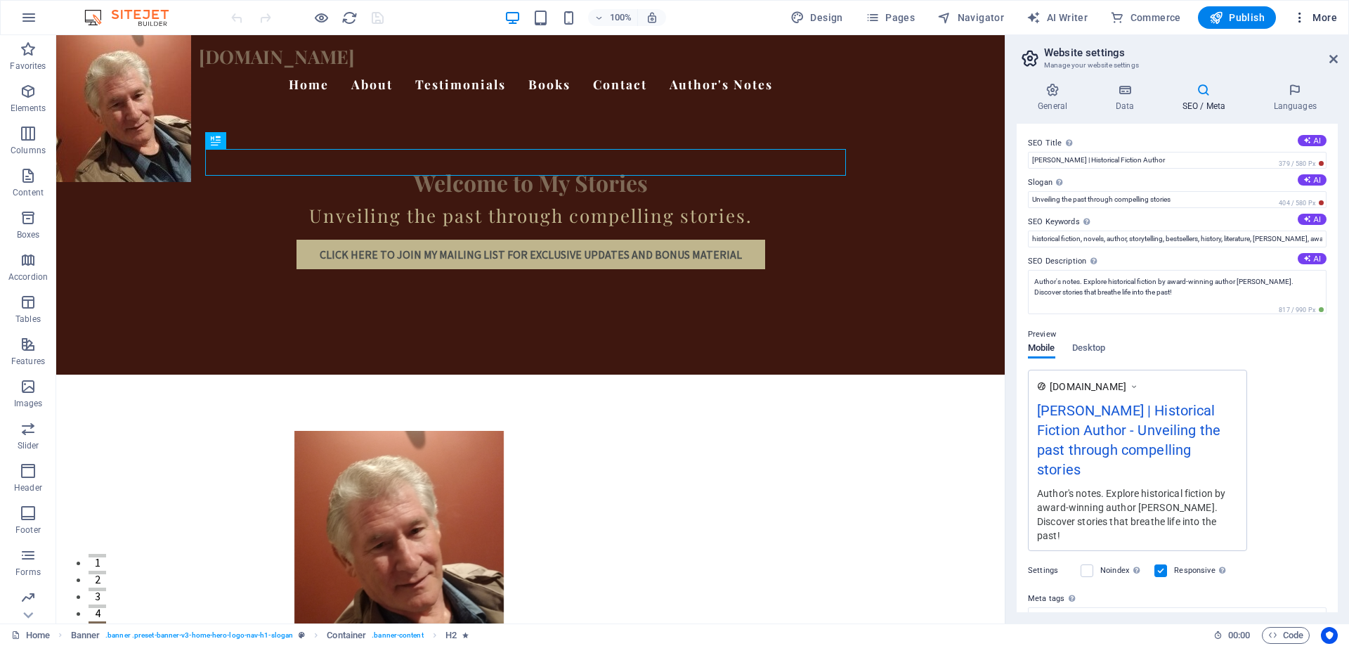
click at [1307, 15] on span "More" at bounding box center [1315, 18] width 44 height 14
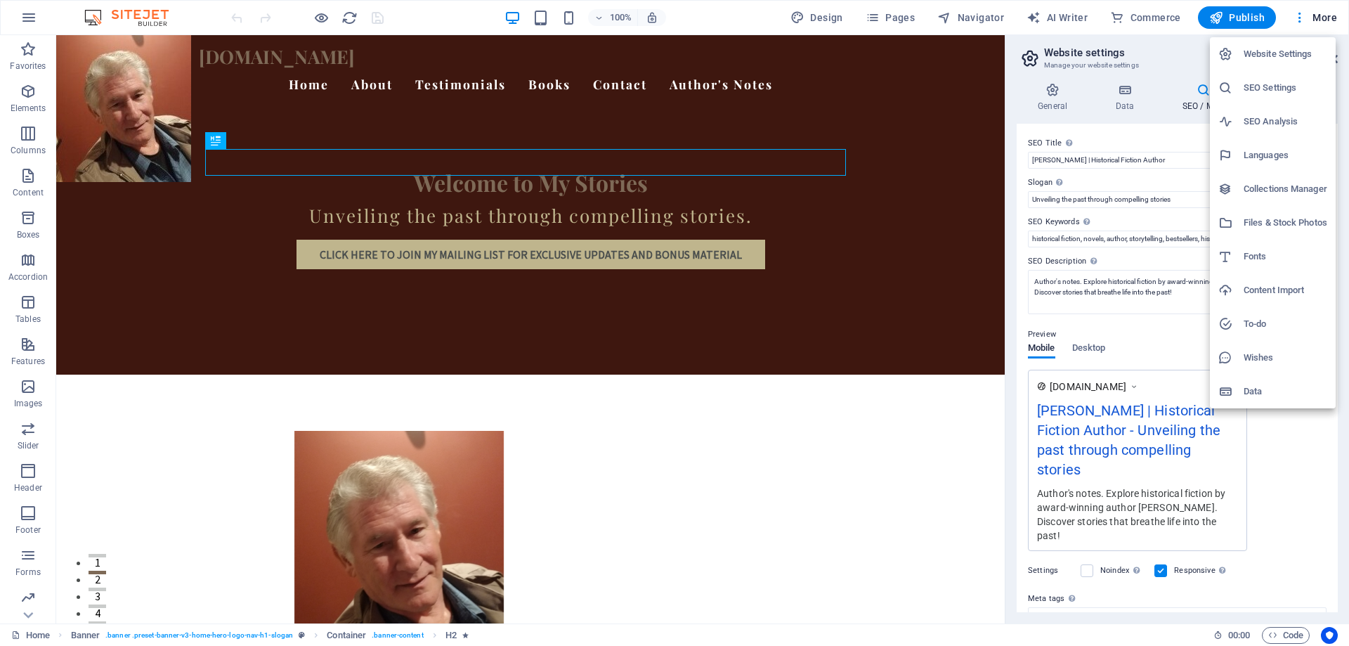
click at [1265, 91] on h6 "SEO Settings" at bounding box center [1285, 87] width 84 height 17
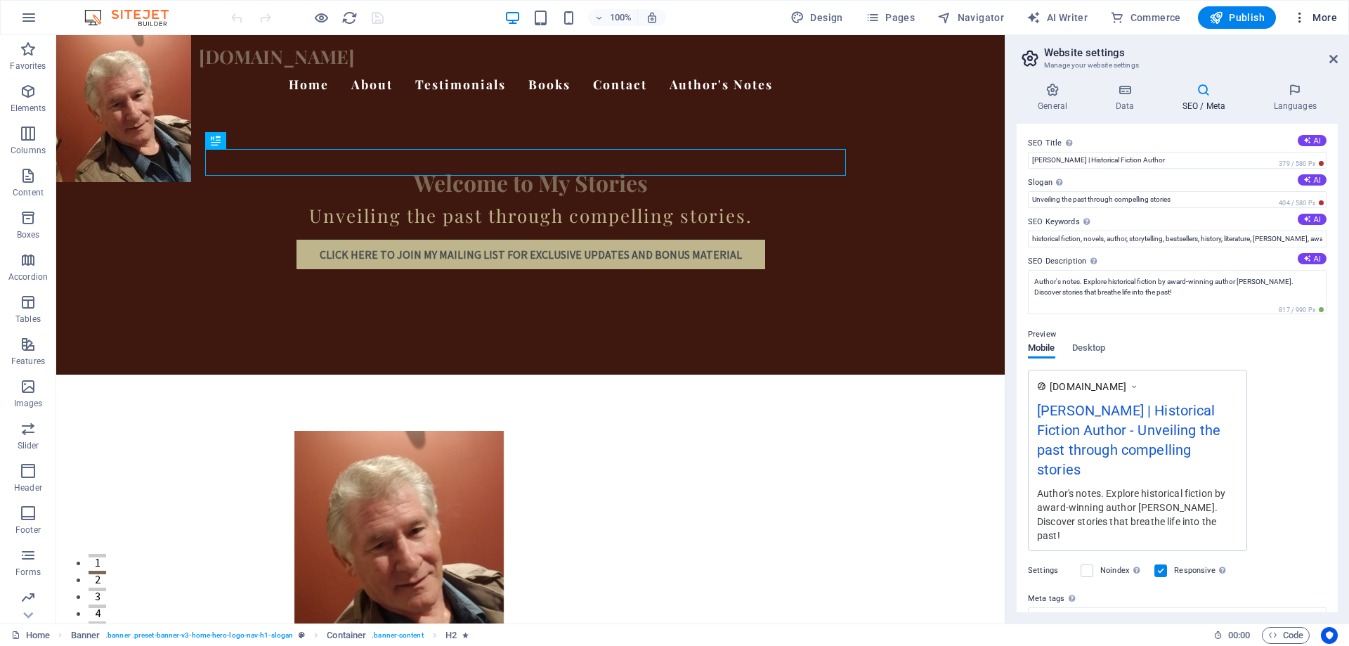
click at [1307, 21] on icon "button" at bounding box center [1300, 18] width 14 height 14
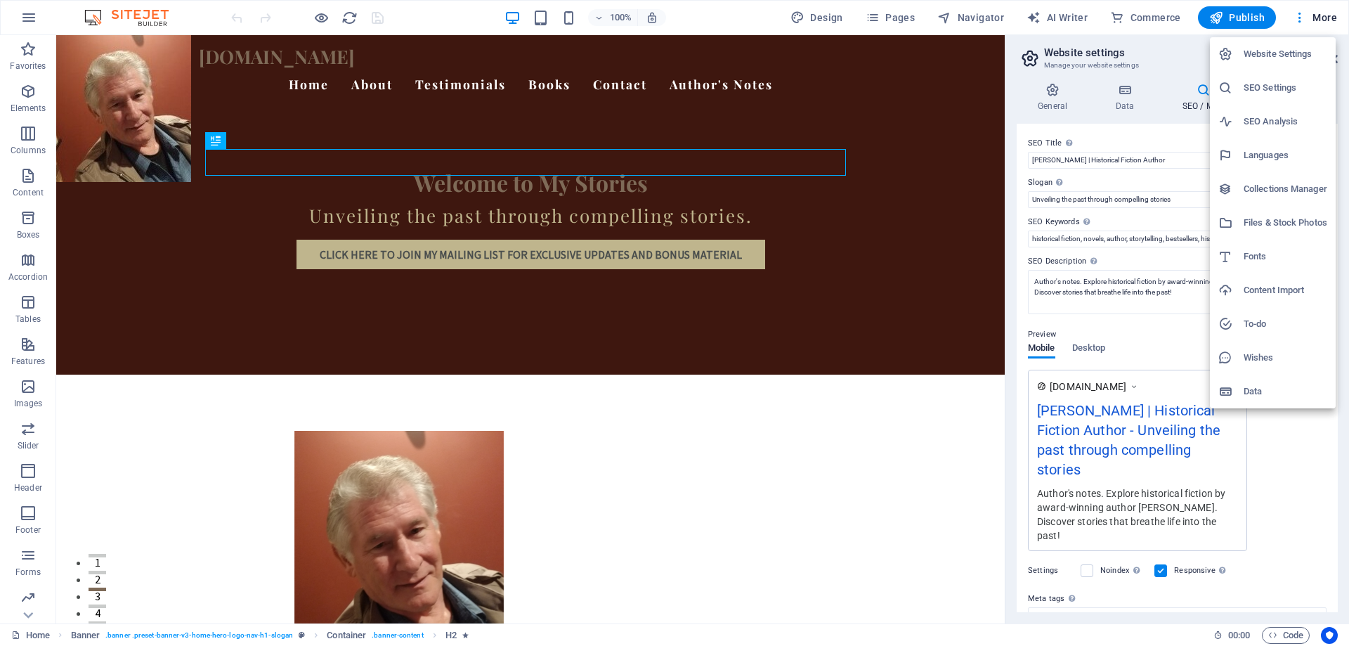
click at [1260, 393] on h6 "Data" at bounding box center [1285, 391] width 84 height 17
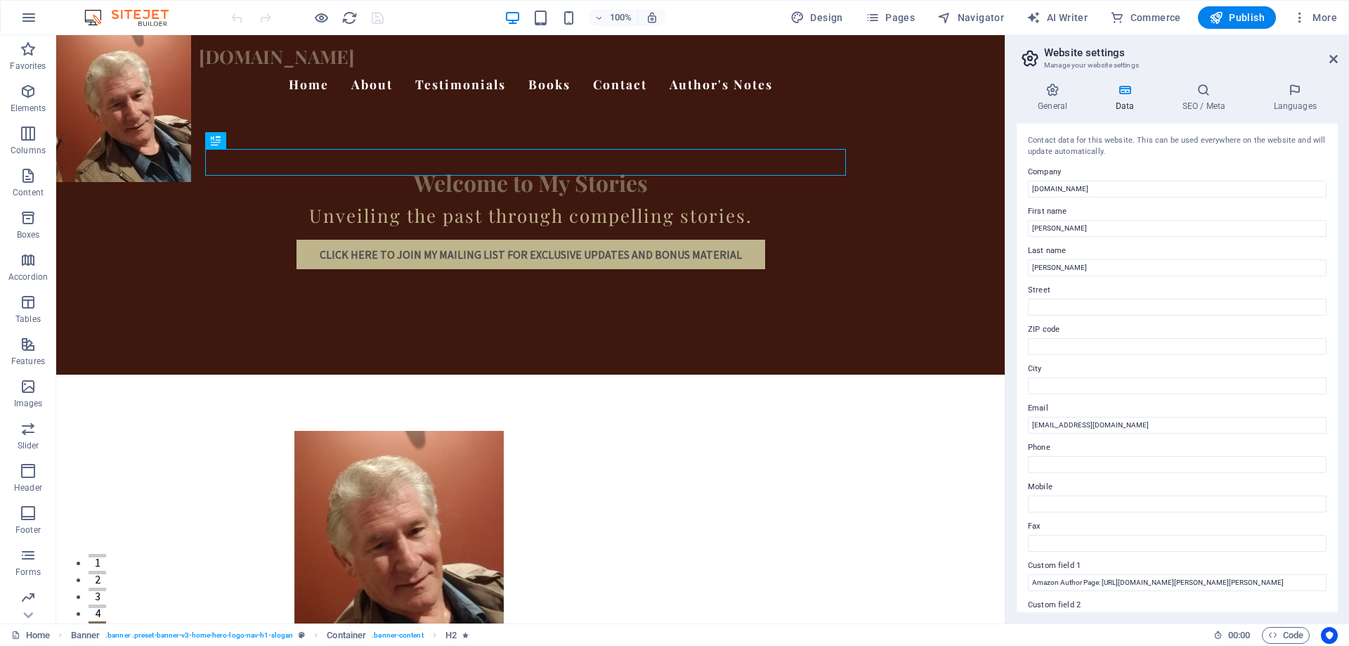
click at [1335, 53] on h2 "Website settings" at bounding box center [1191, 52] width 294 height 13
click at [1333, 63] on icon at bounding box center [1333, 58] width 8 height 11
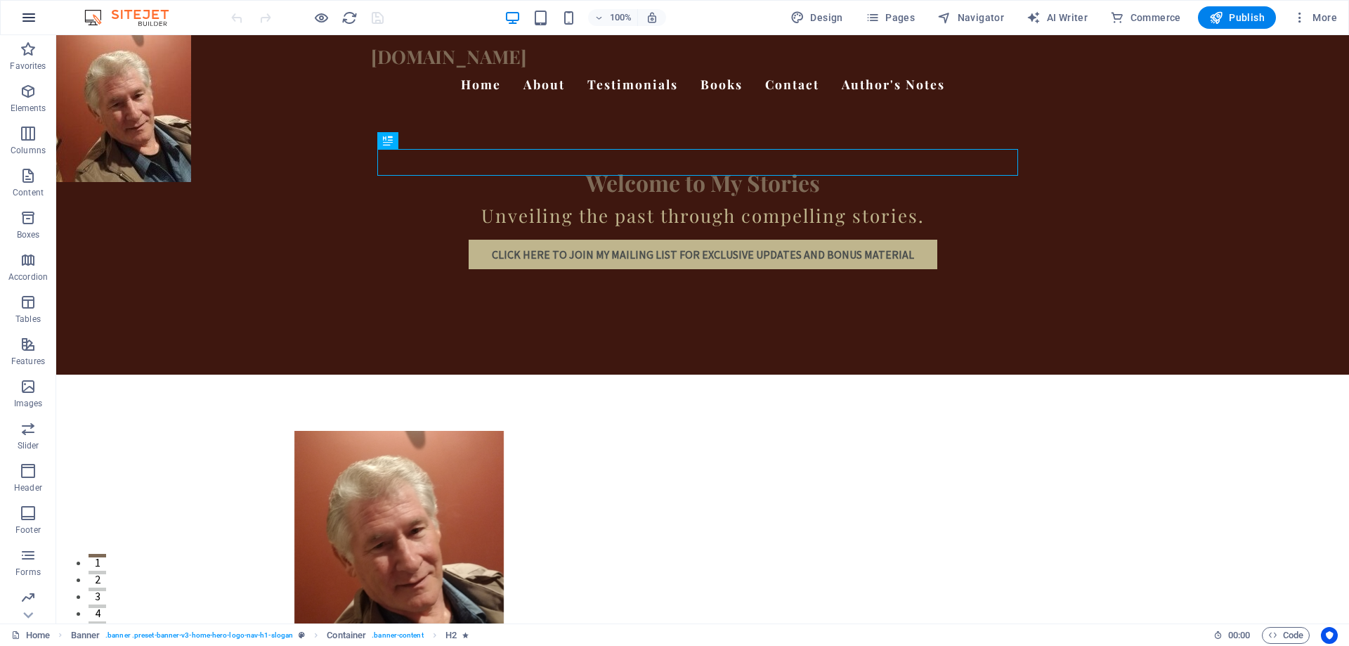
click at [30, 22] on icon "button" at bounding box center [28, 17] width 17 height 17
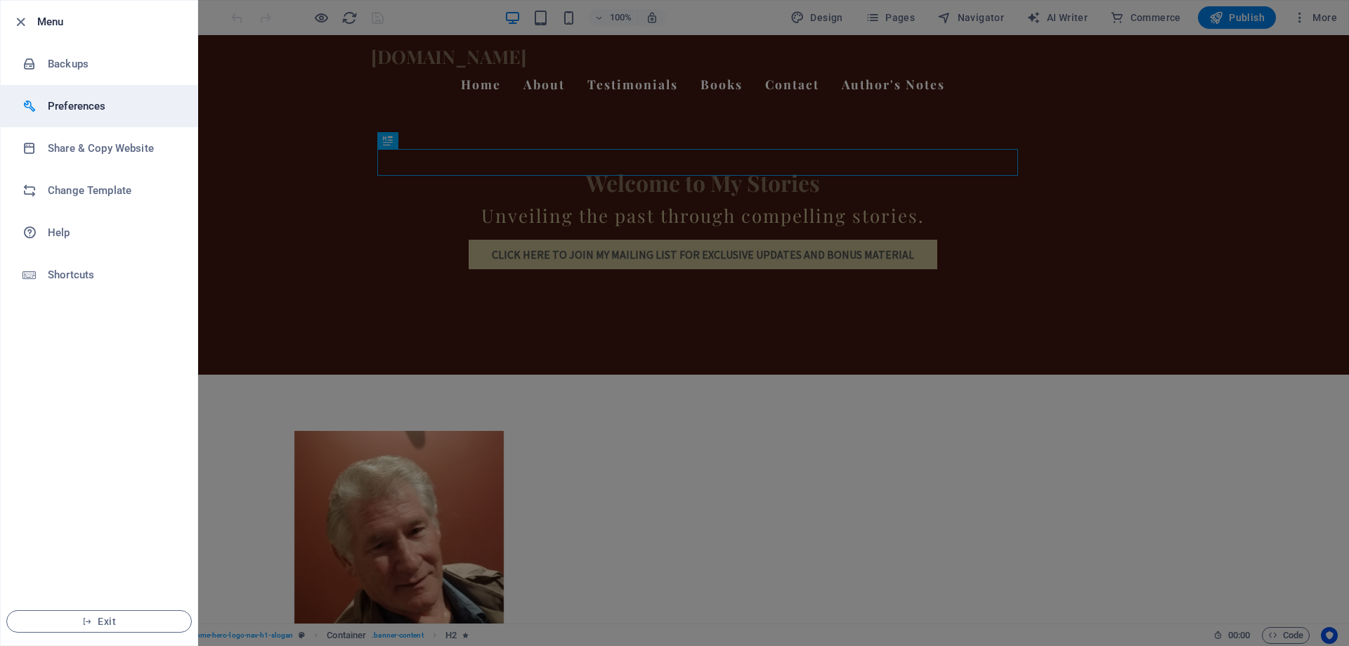
click at [59, 103] on h6 "Preferences" at bounding box center [113, 106] width 130 height 17
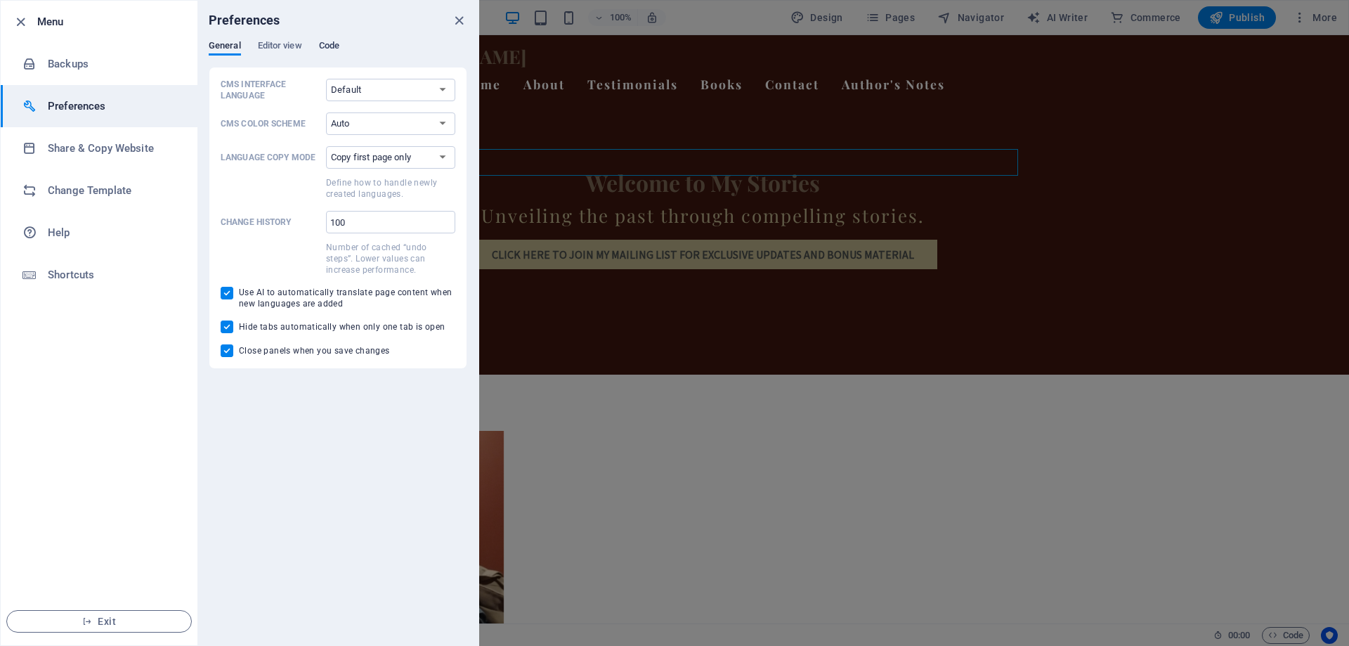
click at [327, 40] on span "Code" at bounding box center [329, 47] width 20 height 20
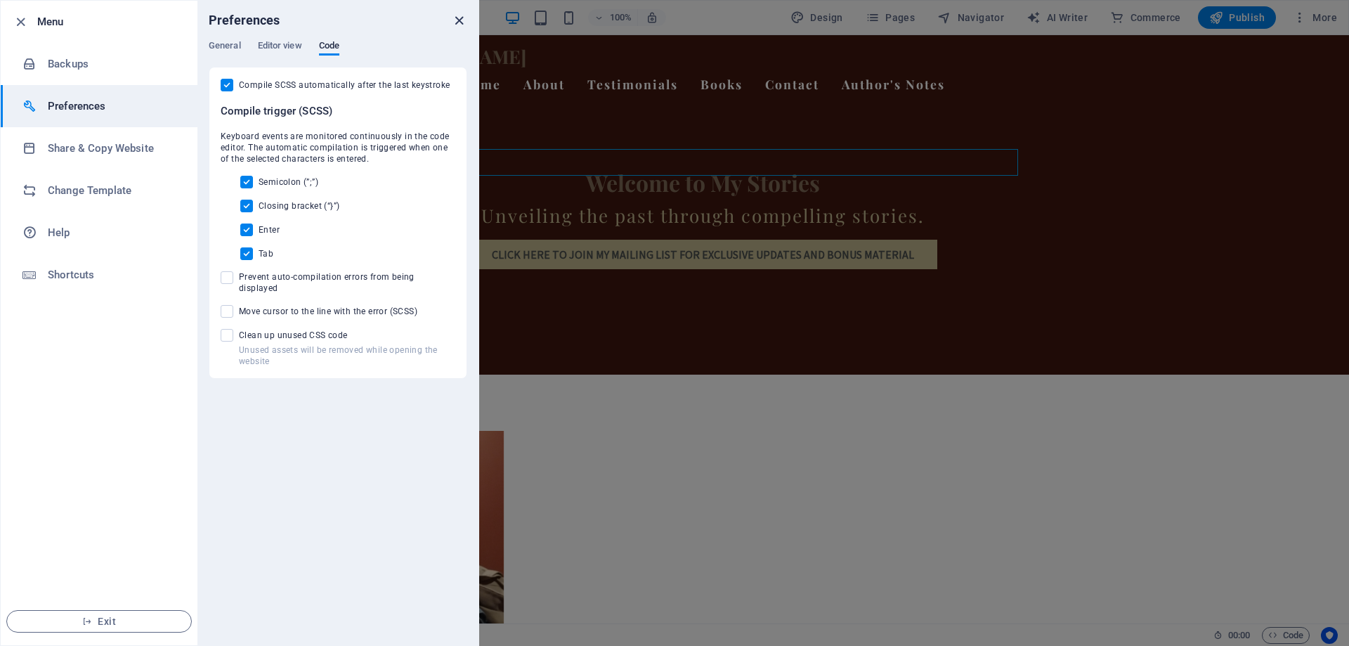
click at [462, 20] on icon "close" at bounding box center [459, 21] width 16 height 16
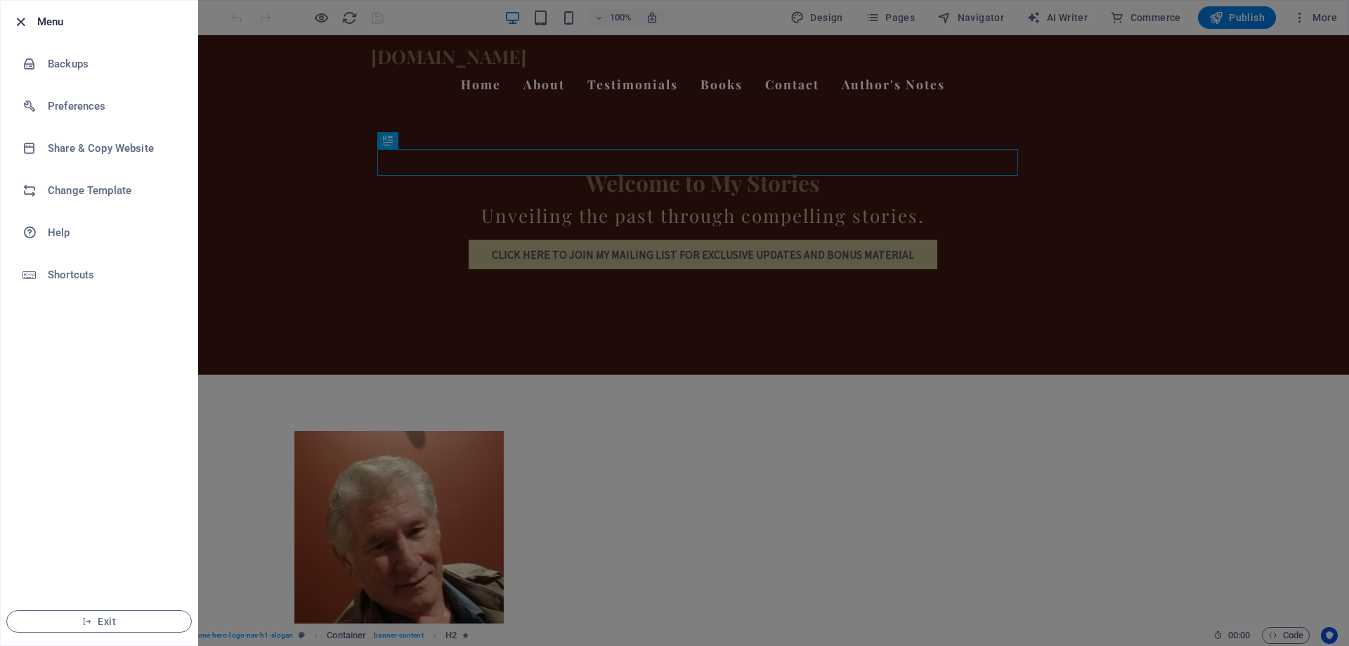
click at [22, 20] on icon "button" at bounding box center [21, 22] width 16 height 16
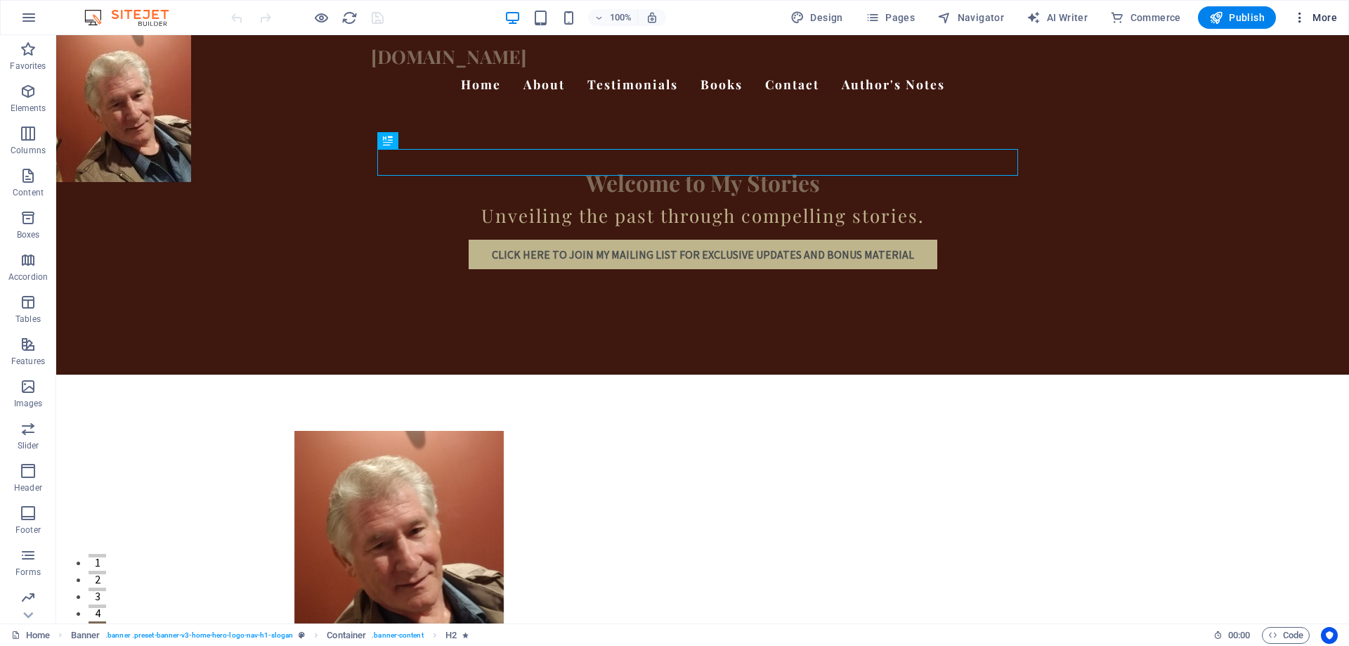
click at [1304, 13] on icon "button" at bounding box center [1300, 18] width 14 height 14
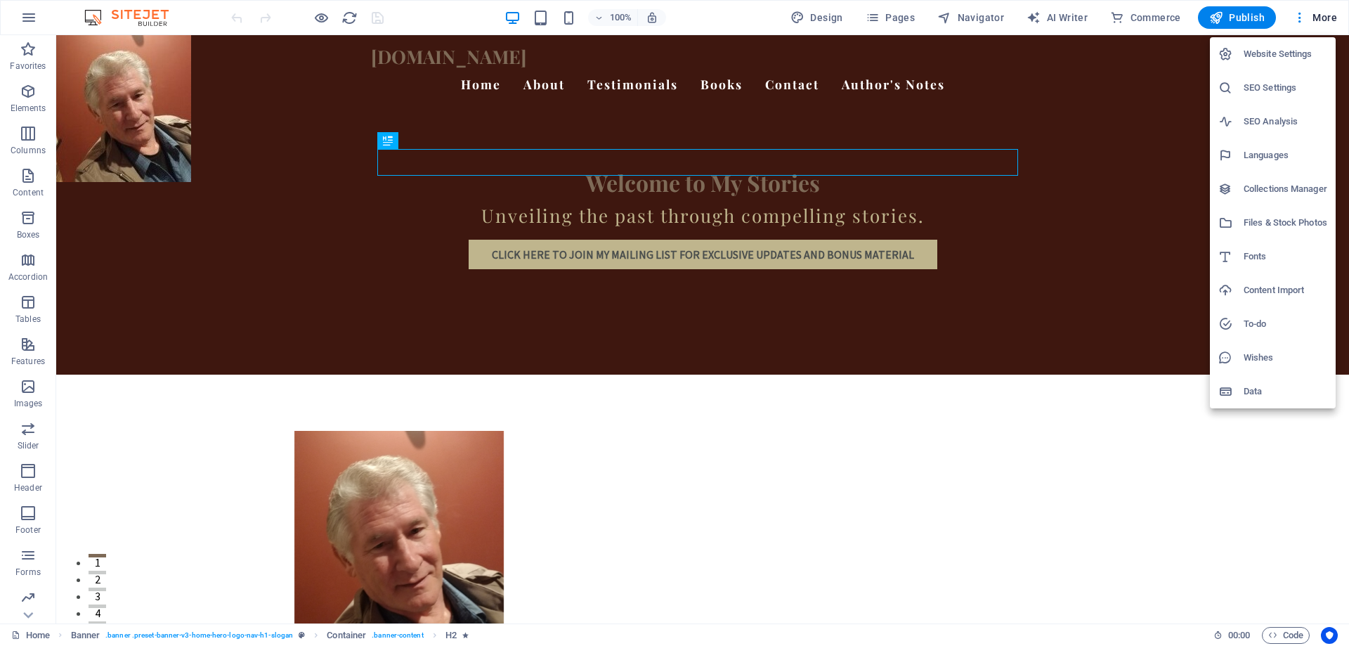
click at [1257, 84] on h6 "SEO Settings" at bounding box center [1285, 87] width 84 height 17
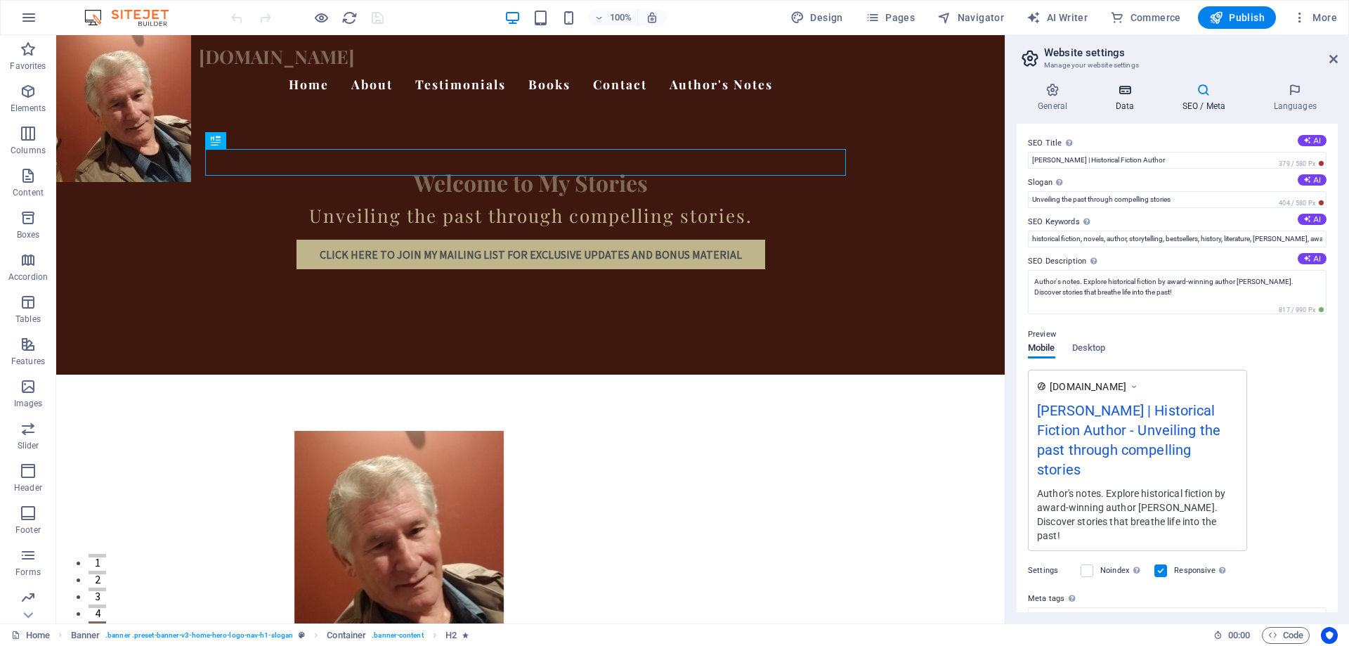
click at [1125, 88] on icon at bounding box center [1124, 90] width 61 height 14
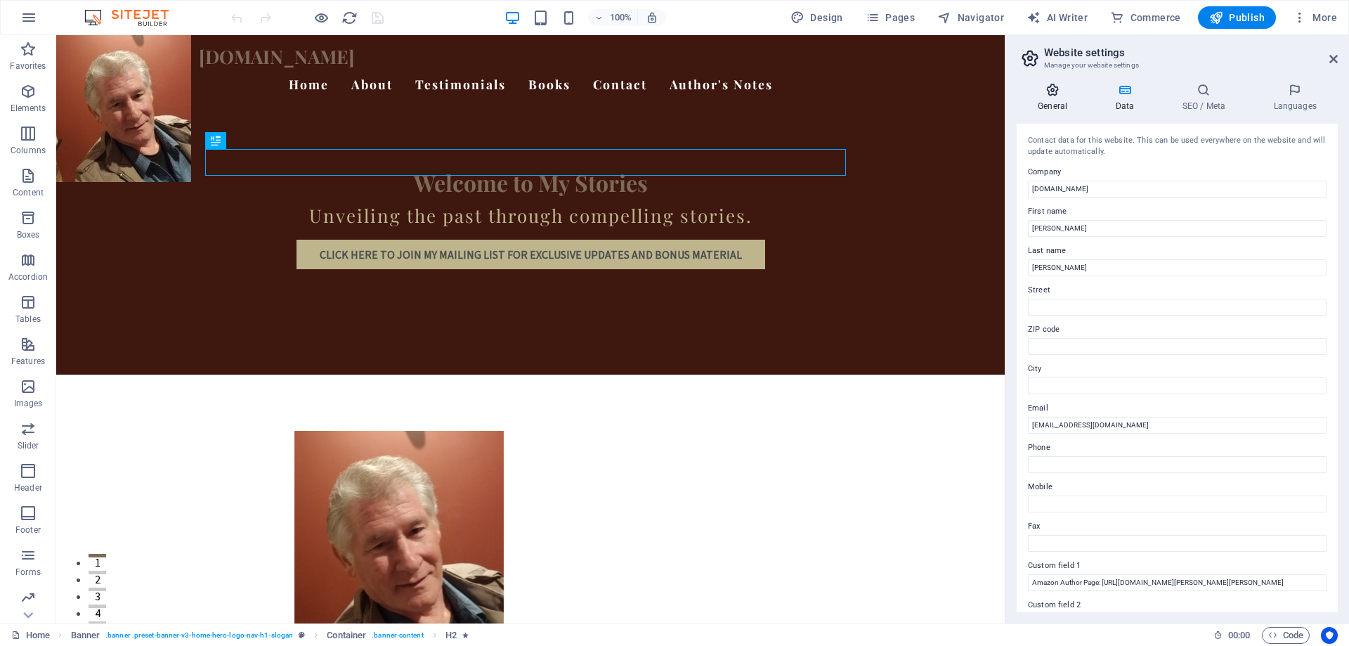
click at [1049, 86] on icon at bounding box center [1052, 90] width 72 height 14
